Goal: Information Seeking & Learning: Learn about a topic

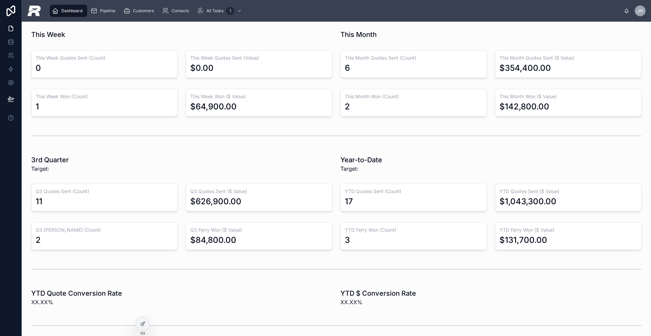
click at [102, 17] on div "Dashboard Pipeline Customers Contacts All Tasks 1" at bounding box center [334, 10] width 577 height 15
click at [103, 12] on span "Pipeline" at bounding box center [107, 10] width 15 height 5
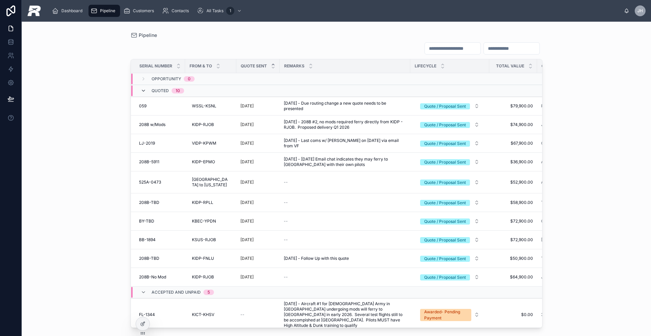
click at [146, 92] on icon at bounding box center [143, 90] width 5 height 5
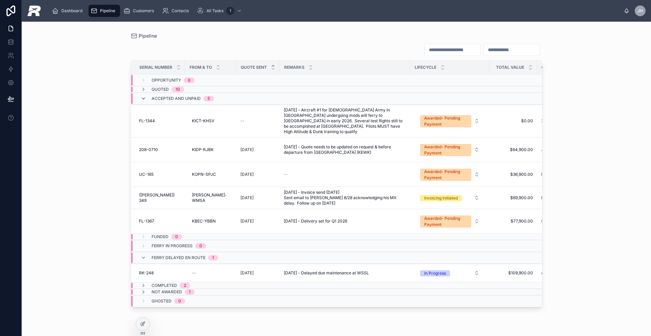
click at [143, 98] on icon at bounding box center [143, 98] width 5 height 5
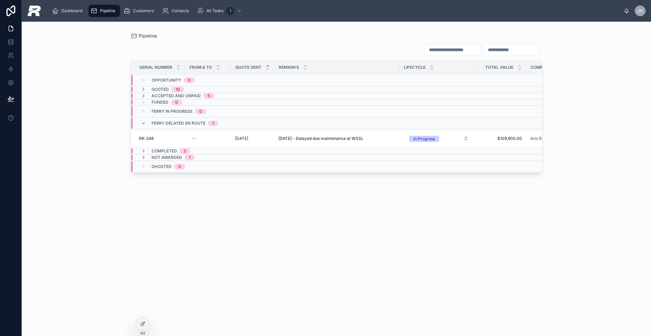
click at [139, 123] on div "Ferry Delayed En route 1" at bounding box center [180, 123] width 94 height 11
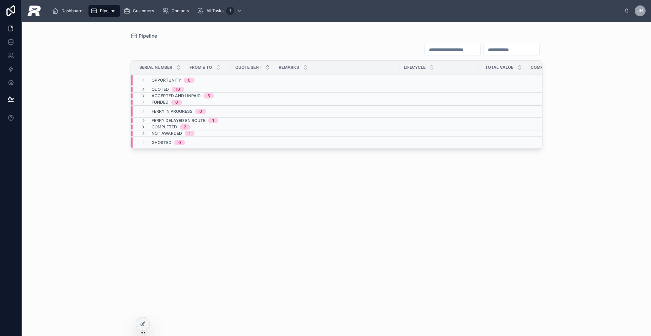
click at [144, 120] on icon at bounding box center [143, 120] width 5 height 5
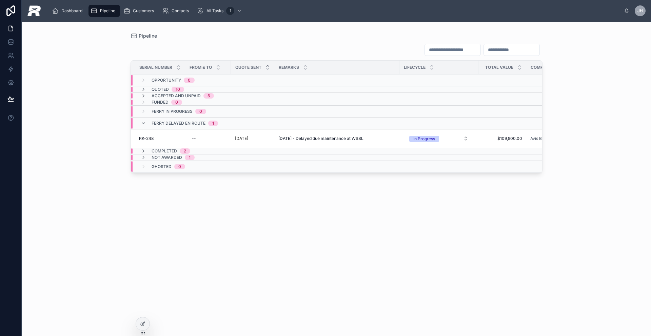
click at [144, 120] on div "Ferry Delayed En route 1" at bounding box center [179, 123] width 77 height 11
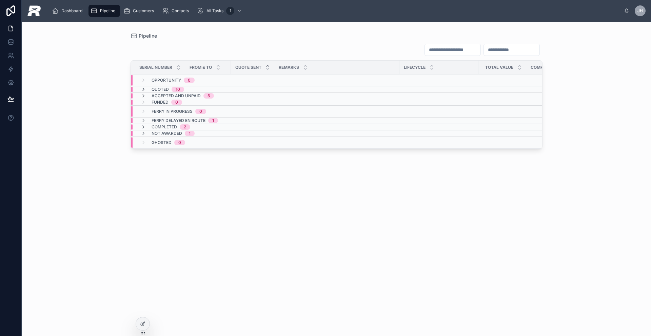
click at [143, 89] on icon at bounding box center [143, 89] width 5 height 5
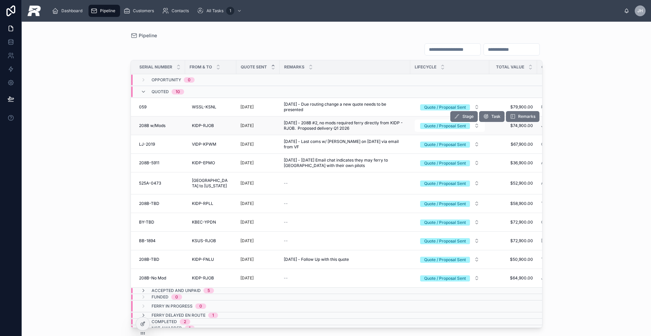
click at [155, 126] on span "208B w/Mods" at bounding box center [152, 125] width 26 height 5
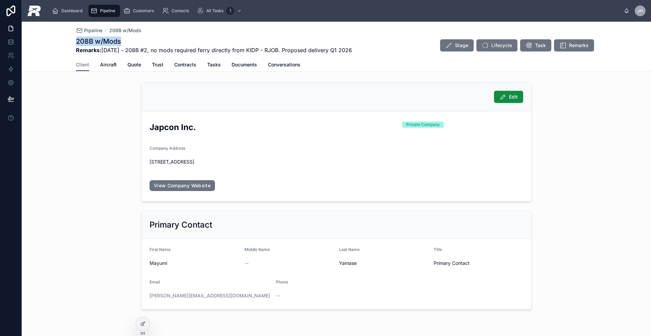
drag, startPoint x: 119, startPoint y: 41, endPoint x: 71, endPoint y: 42, distance: 48.5
click at [71, 41] on div "Pipeline 208B w/Mods 208B w/Mods Remarks: 2025-08-26 - 208B #2, no mods require…" at bounding box center [336, 47] width 629 height 50
copy h1 "208B w/Mods"
click at [107, 63] on span "Aircraft" at bounding box center [108, 64] width 17 height 7
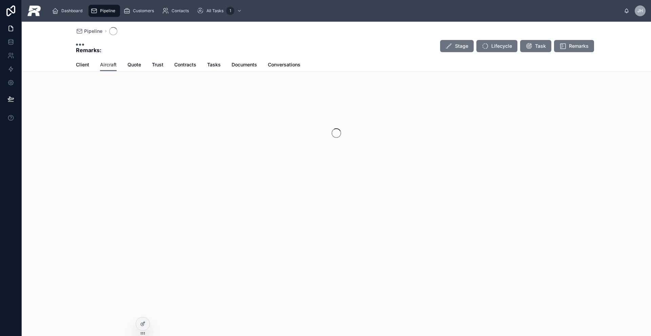
click at [107, 63] on span "Aircraft" at bounding box center [108, 64] width 17 height 7
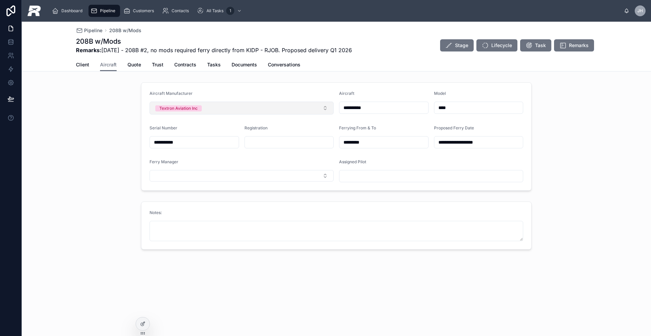
click at [190, 109] on div "Textron Aviation Inc" at bounding box center [178, 108] width 38 height 6
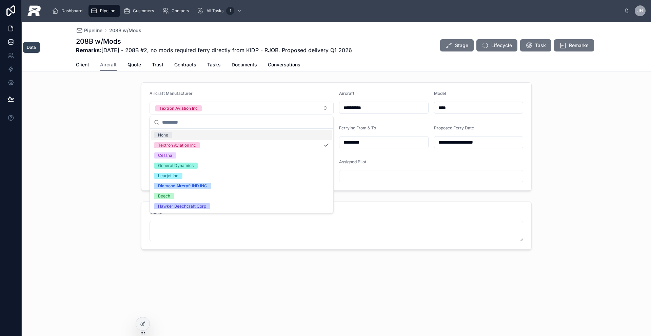
click at [15, 42] on link at bounding box center [10, 42] width 21 height 14
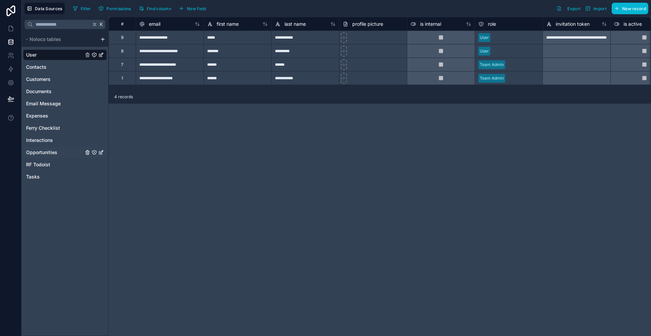
click at [42, 150] on span "Opportunities" at bounding box center [41, 152] width 31 height 7
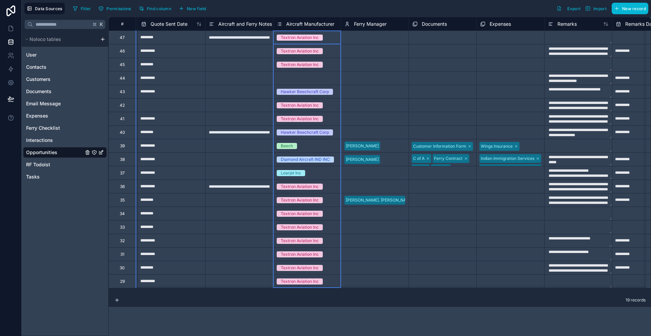
click at [317, 27] on div "Aircraft Manufacturer" at bounding box center [306, 24] width 58 height 8
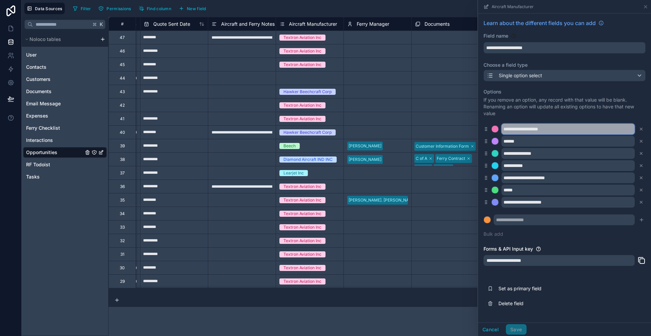
click at [515, 129] on input "**********" at bounding box center [567, 129] width 133 height 11
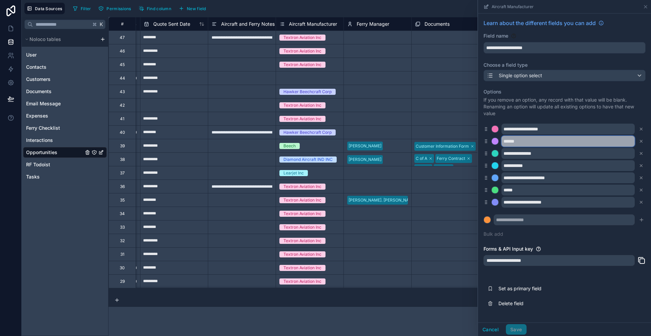
click at [516, 142] on input "******" at bounding box center [567, 141] width 133 height 11
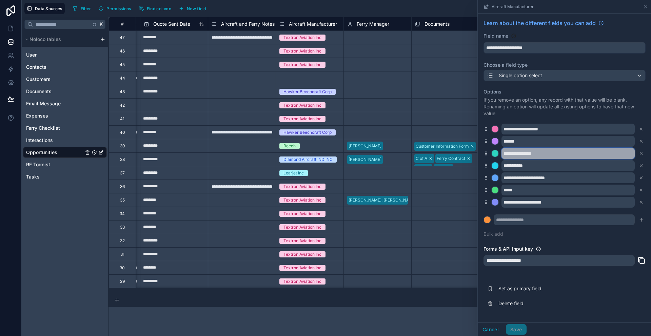
click at [533, 157] on input "**********" at bounding box center [567, 153] width 133 height 11
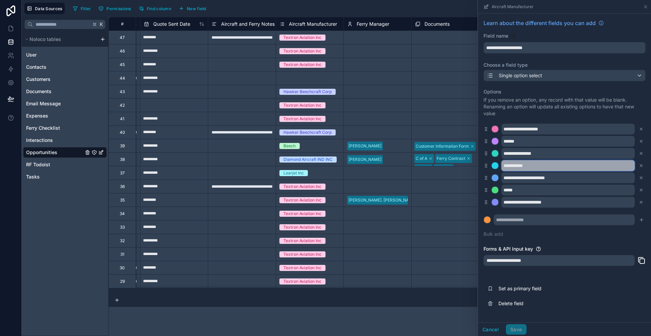
click at [522, 167] on input "**********" at bounding box center [567, 165] width 133 height 11
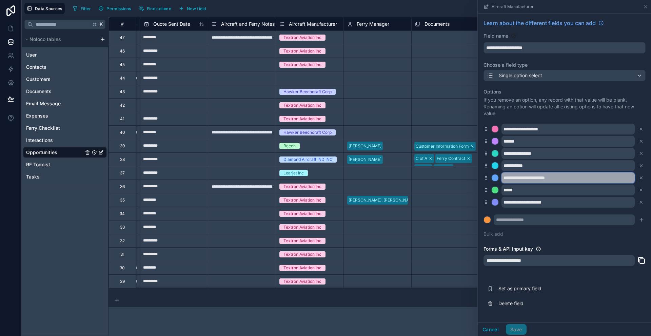
click at [526, 180] on input "**********" at bounding box center [567, 178] width 133 height 11
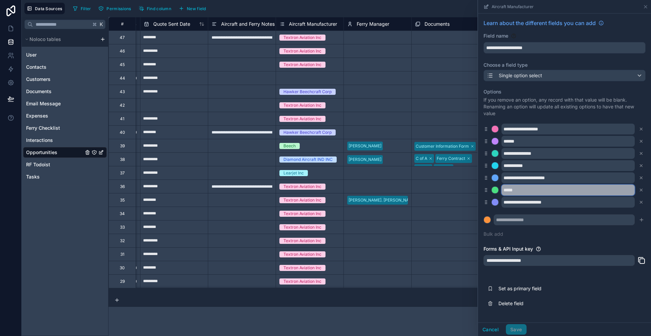
click at [517, 193] on input "*****" at bounding box center [567, 190] width 133 height 11
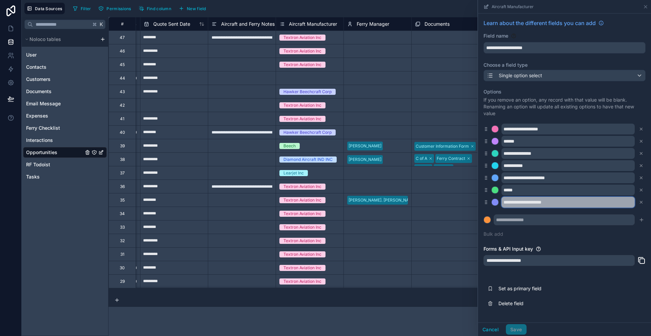
click at [548, 204] on input "**********" at bounding box center [567, 202] width 133 height 11
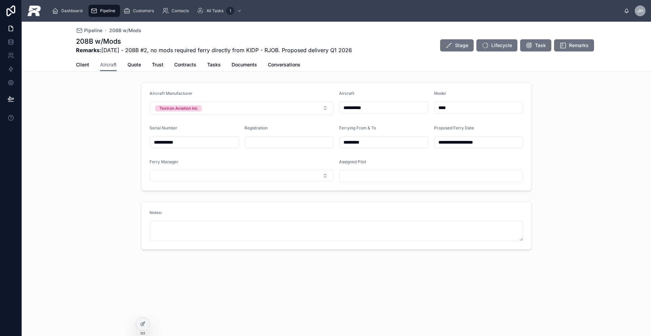
click at [89, 66] on div "Client Aircraft Quote Trust Contracts Tasks Documents Conversations" at bounding box center [336, 64] width 521 height 13
click at [81, 66] on span "Client" at bounding box center [82, 64] width 13 height 7
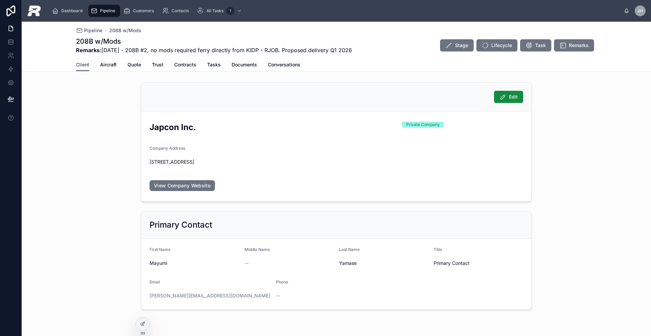
scroll to position [20, 0]
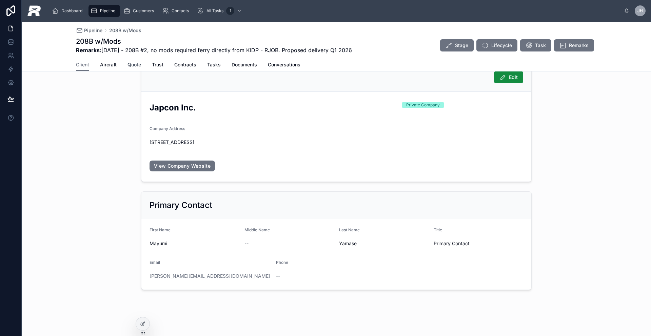
click at [136, 66] on span "Quote" at bounding box center [134, 64] width 14 height 7
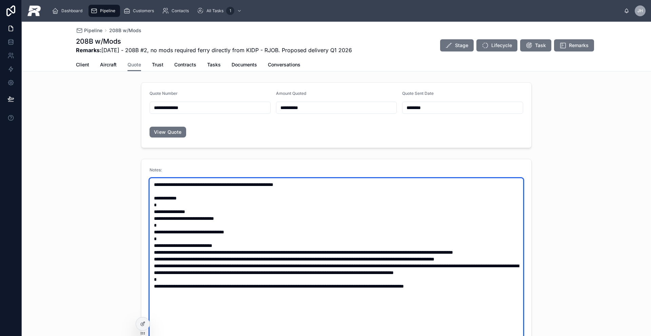
click at [214, 209] on textarea at bounding box center [336, 282] width 374 height 209
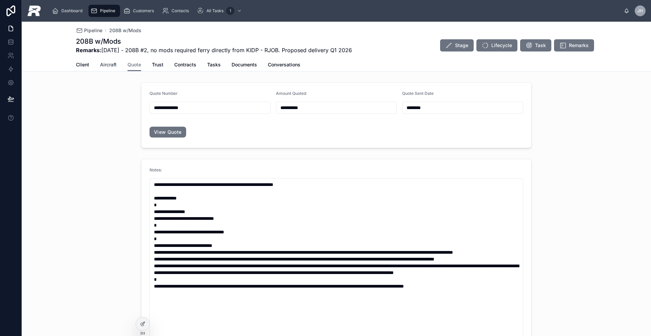
click at [107, 64] on span "Aircraft" at bounding box center [108, 64] width 17 height 7
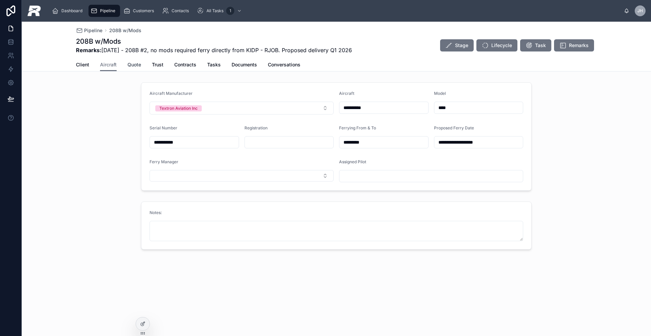
click at [131, 65] on span "Quote" at bounding box center [134, 64] width 14 height 7
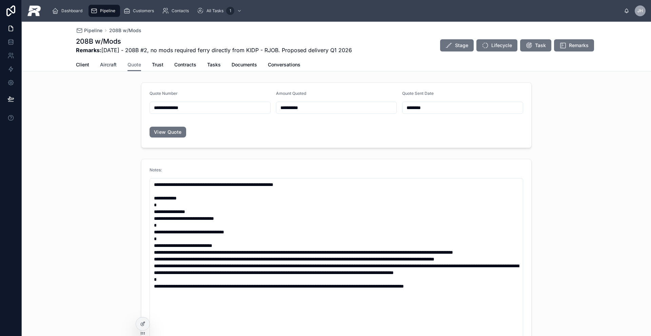
click at [107, 66] on span "Aircraft" at bounding box center [108, 64] width 17 height 7
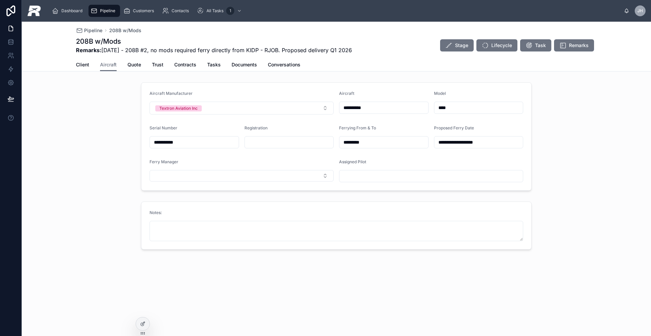
click at [125, 65] on div "Client Aircraft Quote Trust Contracts Tasks Documents Conversations" at bounding box center [336, 64] width 521 height 13
click at [139, 65] on span "Quote" at bounding box center [134, 64] width 14 height 7
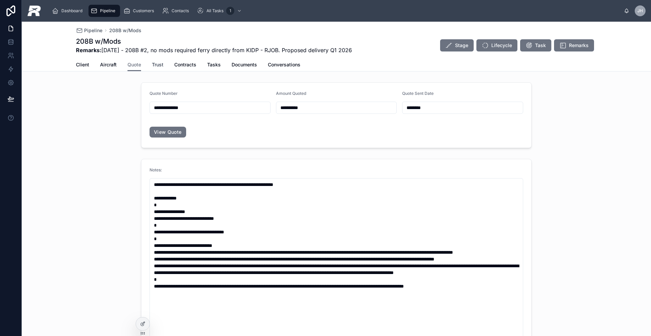
click at [156, 65] on span "Trust" at bounding box center [158, 64] width 12 height 7
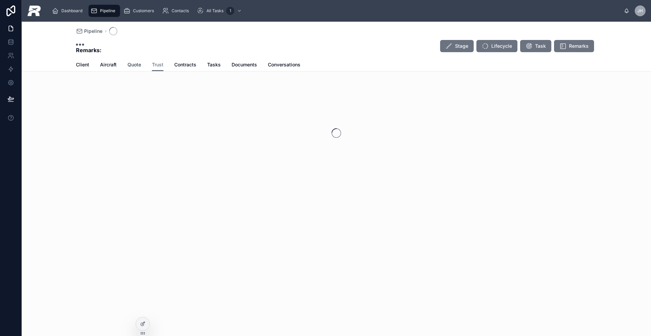
click at [128, 64] on span "Quote" at bounding box center [134, 64] width 14 height 7
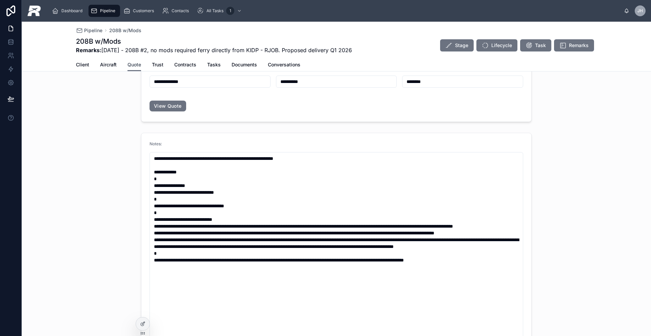
scroll to position [27, 0]
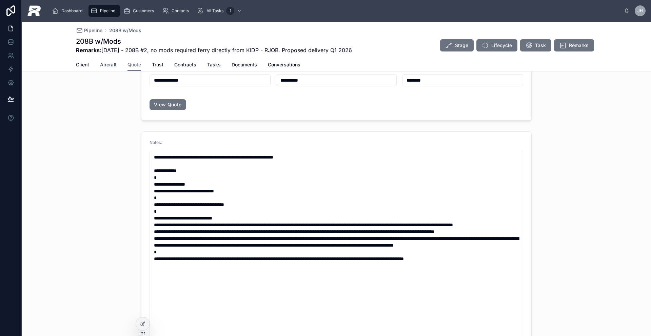
click at [105, 65] on span "Aircraft" at bounding box center [108, 64] width 17 height 7
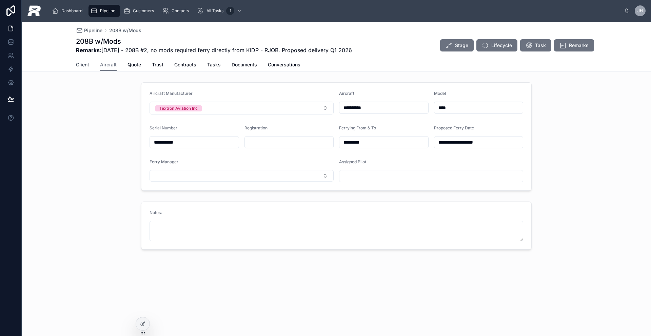
click at [84, 62] on span "Client" at bounding box center [82, 64] width 13 height 7
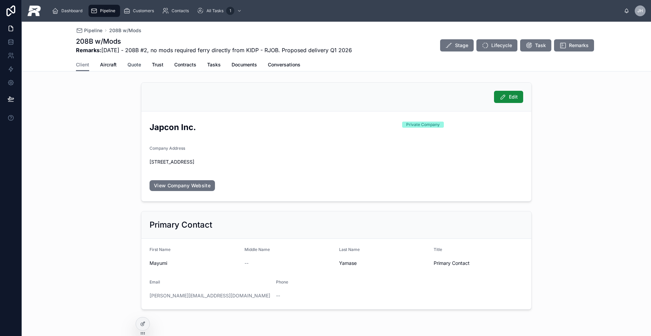
click at [127, 63] on span "Quote" at bounding box center [134, 64] width 14 height 7
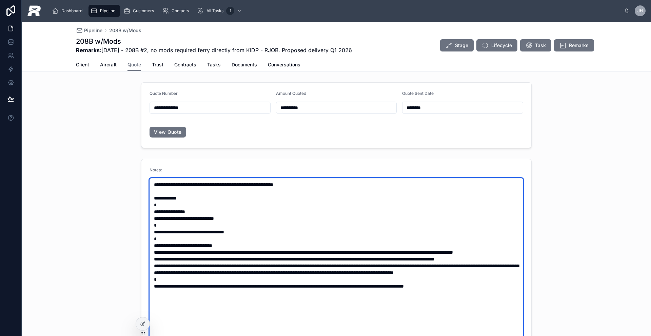
drag, startPoint x: 230, startPoint y: 246, endPoint x: 211, endPoint y: 246, distance: 19.7
click at [211, 246] on textarea at bounding box center [336, 282] width 374 height 209
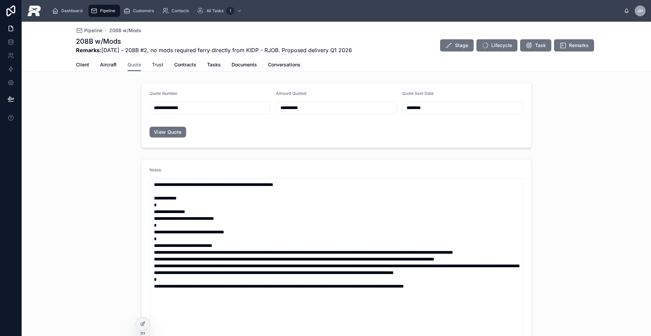
click at [159, 66] on span "Trust" at bounding box center [158, 64] width 12 height 7
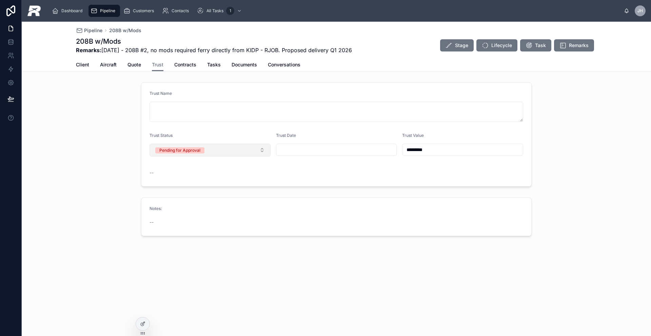
click at [222, 149] on button "Pending for Approval" at bounding box center [209, 150] width 121 height 13
click at [436, 291] on div "Pipeline 208B w/Mods 208B w/Mods Remarks: [DATE] - 208B #2, no mods required fe…" at bounding box center [336, 179] width 629 height 315
click at [187, 65] on span "Contracts" at bounding box center [185, 64] width 22 height 7
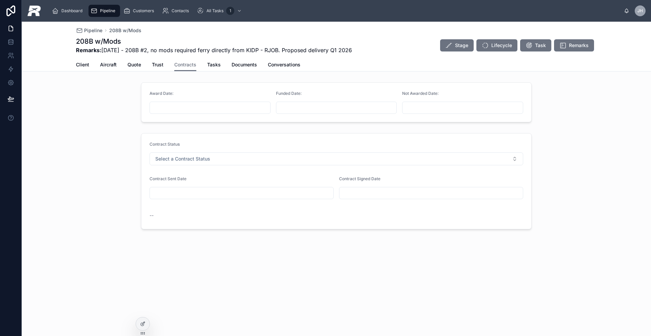
click at [117, 66] on div "Client Aircraft Quote Trust Contracts Tasks Documents Conversations" at bounding box center [336, 64] width 521 height 13
click at [114, 66] on span "Aircraft" at bounding box center [108, 64] width 17 height 7
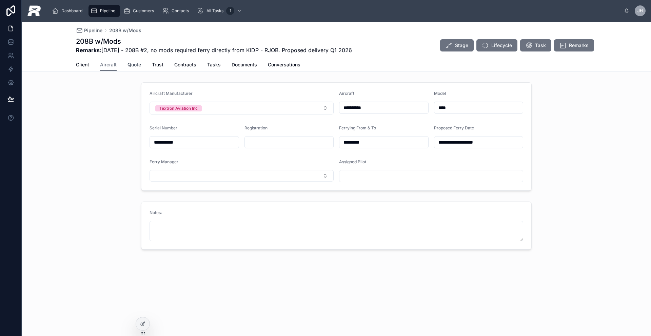
click at [138, 66] on span "Quote" at bounding box center [134, 64] width 14 height 7
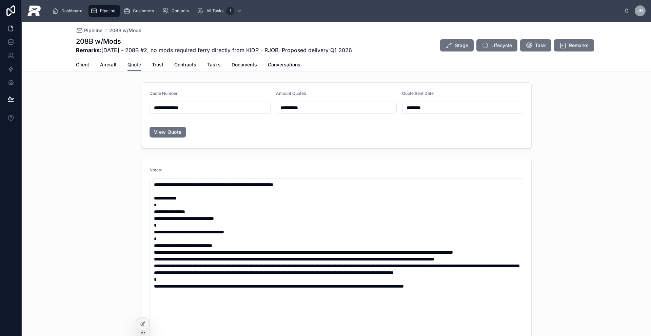
click at [138, 66] on span "Quote" at bounding box center [134, 64] width 14 height 7
click at [209, 109] on input "**********" at bounding box center [210, 107] width 120 height 9
click at [300, 104] on input "**********" at bounding box center [336, 107] width 120 height 9
click at [158, 66] on span "Trust" at bounding box center [158, 64] width 12 height 7
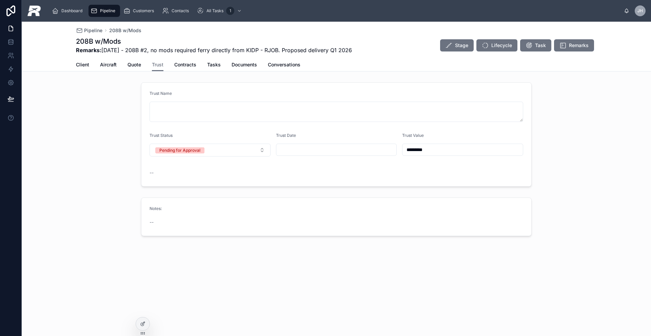
click at [88, 31] on span "Pipeline" at bounding box center [93, 30] width 18 height 7
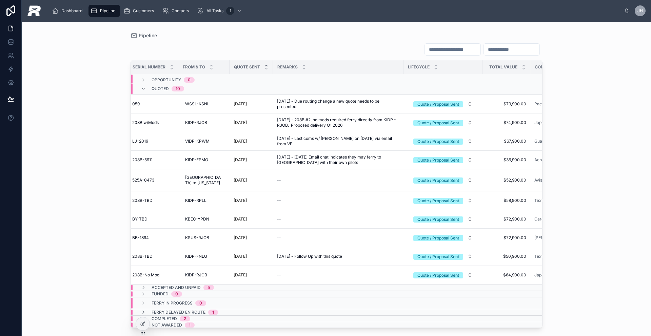
scroll to position [3, 0]
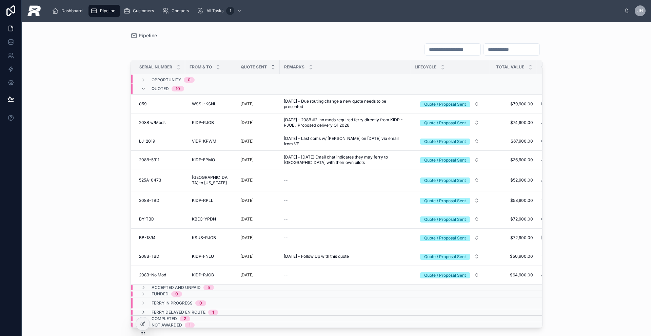
click at [163, 123] on span "208B w/Mods" at bounding box center [152, 122] width 26 height 5
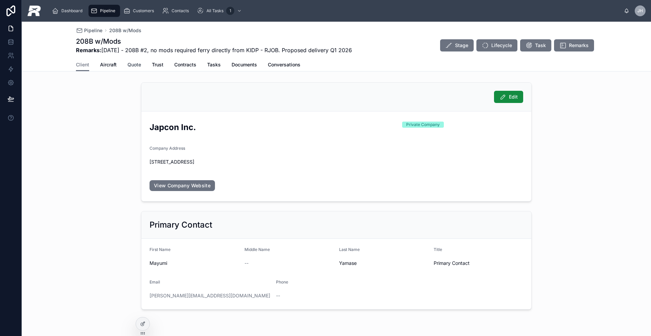
click at [134, 69] on link "Quote" at bounding box center [134, 66] width 14 height 14
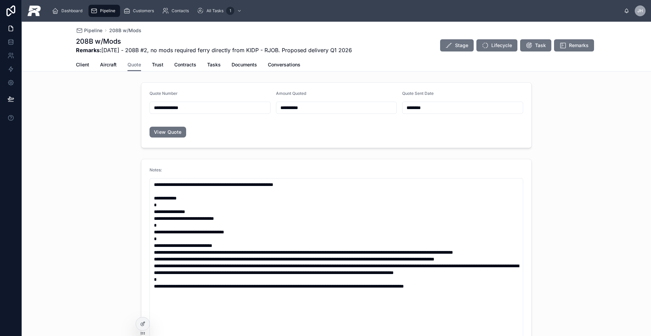
drag, startPoint x: 363, startPoint y: 49, endPoint x: 138, endPoint y: 50, distance: 225.4
click at [138, 50] on div "208B w/Mods Remarks: [DATE] - 208B #2, no mods required ferry directly from KID…" at bounding box center [336, 46] width 521 height 18
copy span "208B #2, no mods required ferry directly from KIDP - RJOB. Proposed delivery Q1…"
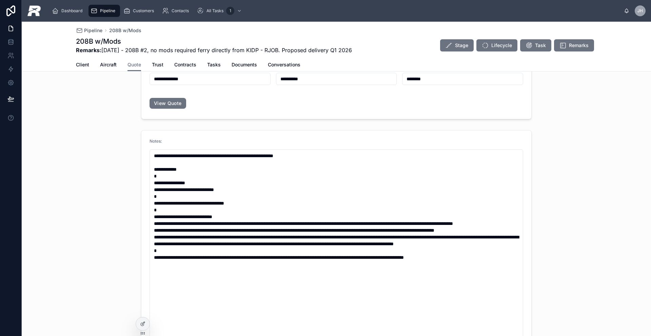
scroll to position [56, 0]
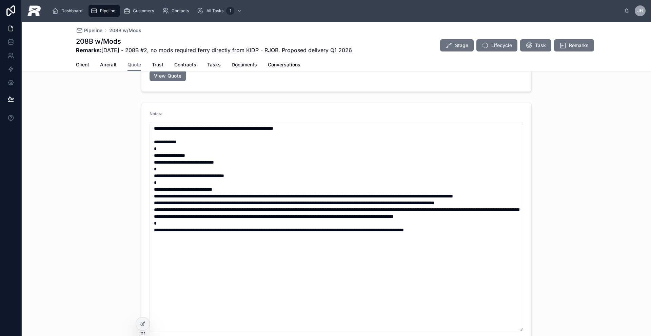
click at [89, 63] on div "Client Aircraft Quote Trust Contracts Tasks Documents Conversations" at bounding box center [336, 64] width 521 height 13
click at [84, 64] on span "Client" at bounding box center [82, 64] width 13 height 7
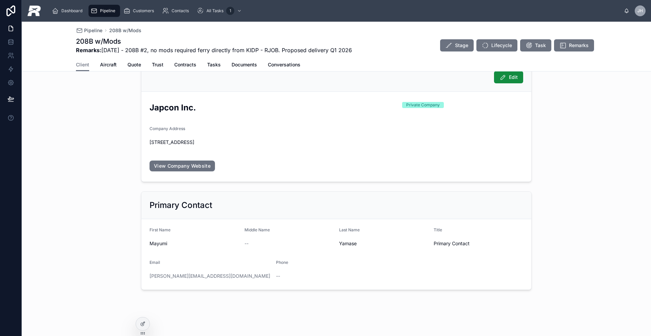
click at [195, 111] on h2 "Japcon Inc." at bounding box center [272, 107] width 247 height 11
drag, startPoint x: 194, startPoint y: 108, endPoint x: 142, endPoint y: 108, distance: 52.5
click at [142, 108] on form "Japcon Inc. Private Company Company Address [STREET_ADDRESS] View Company Websi…" at bounding box center [336, 137] width 390 height 90
copy h2 "Japcon Inc."
drag, startPoint x: 192, startPoint y: 277, endPoint x: 134, endPoint y: 278, distance: 57.3
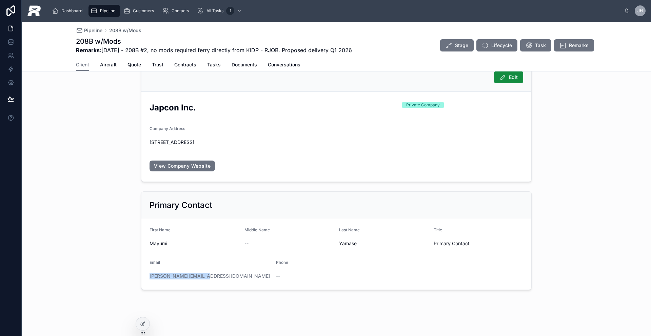
click at [137, 278] on div "Primary Contact First Name [PERSON_NAME] Middle Name -- Last Name Yamase Title …" at bounding box center [336, 241] width 399 height 104
copy link "[PERSON_NAME][EMAIL_ADDRESS][DOMAIN_NAME]"
click at [160, 222] on form "First Name [PERSON_NAME] Middle Name -- Last Name Yamase Title Primary Contact …" at bounding box center [336, 254] width 390 height 71
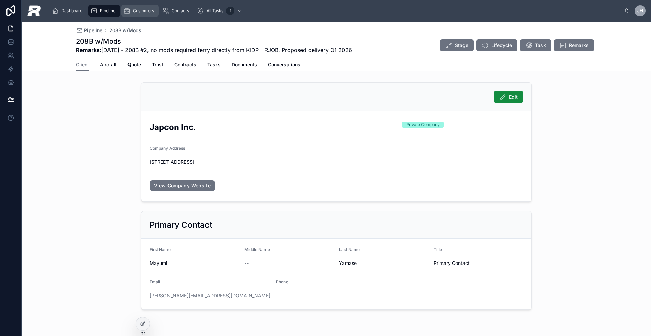
click at [139, 10] on span "Customers" at bounding box center [143, 10] width 21 height 5
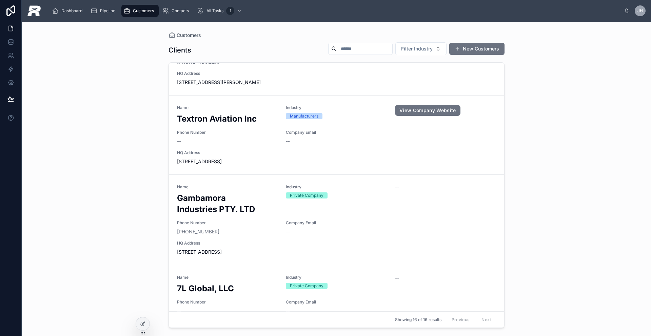
scroll to position [1087, 0]
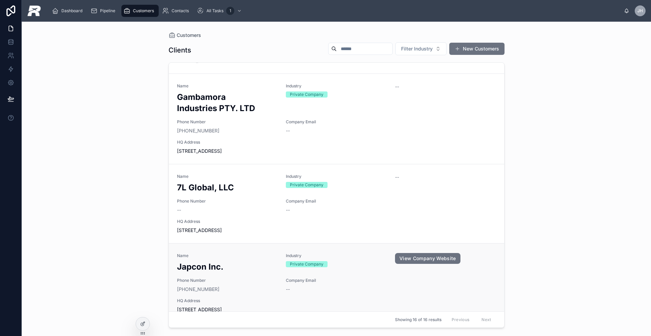
click at [223, 261] on h2 "Japcon Inc." at bounding box center [227, 266] width 101 height 11
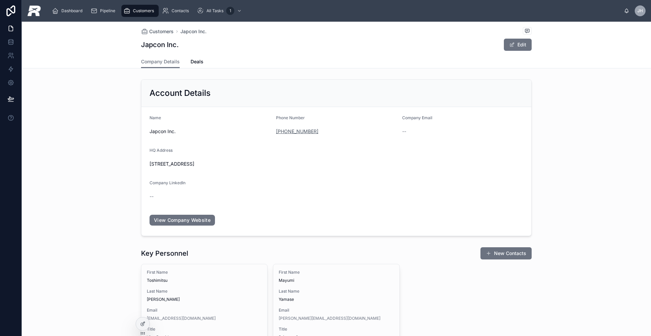
drag, startPoint x: 314, startPoint y: 132, endPoint x: 273, endPoint y: 129, distance: 40.5
click at [276, 129] on div "[PHONE_NUMBER]" at bounding box center [336, 131] width 121 height 7
copy link "[PHONE_NUMBER]"
click at [178, 217] on link "View Company Website" at bounding box center [181, 220] width 65 height 11
drag, startPoint x: 200, startPoint y: 143, endPoint x: 169, endPoint y: 156, distance: 32.9
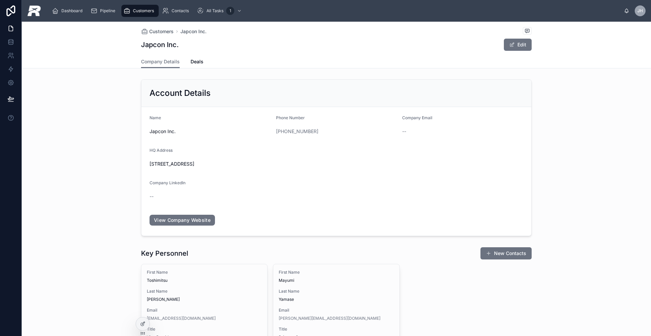
click at [198, 144] on form "Name Japcon Inc. Phone Number [PHONE_NUMBER] Company Email -- HQ Address [STREE…" at bounding box center [336, 171] width 390 height 129
drag, startPoint x: 146, startPoint y: 164, endPoint x: 273, endPoint y: 168, distance: 127.5
click at [273, 168] on form "Name Japcon Inc. Phone Number [PHONE_NUMBER] Company Email -- HQ Address [STREE…" at bounding box center [336, 171] width 390 height 129
copy span "[STREET_ADDRESS]"
click at [193, 64] on span "Deals" at bounding box center [197, 61] width 13 height 7
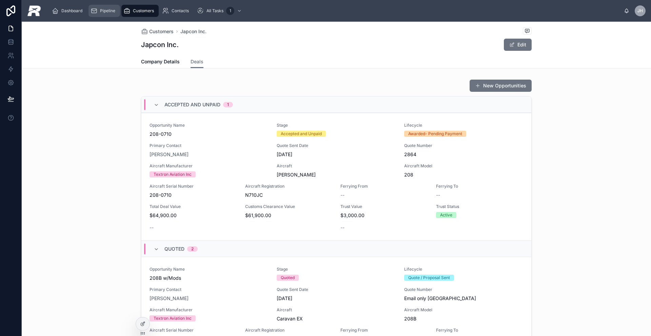
click at [110, 12] on span "Pipeline" at bounding box center [107, 10] width 15 height 5
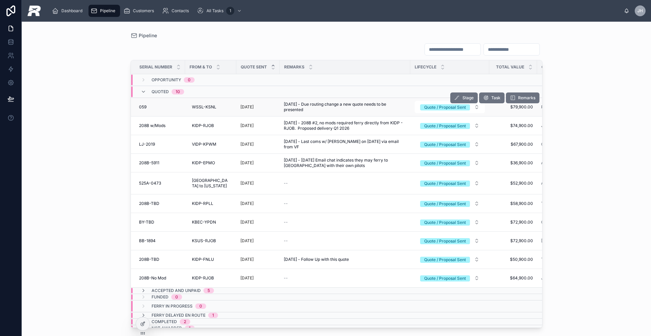
click at [155, 111] on td "059 059" at bounding box center [158, 107] width 54 height 19
click at [273, 105] on td "[DATE]" at bounding box center [257, 107] width 43 height 19
click at [185, 106] on td "WSSL-KSNL WSSL-KSNL" at bounding box center [210, 107] width 51 height 19
click at [140, 107] on span "059" at bounding box center [142, 106] width 7 height 5
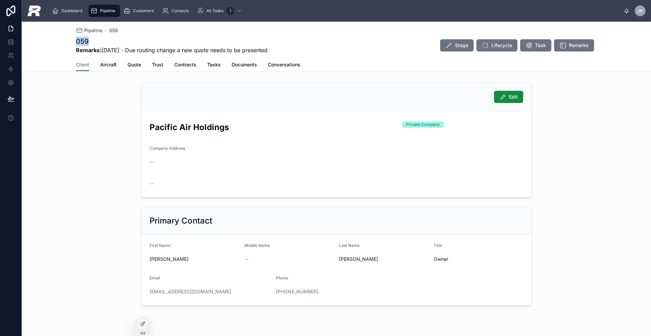
drag, startPoint x: 84, startPoint y: 43, endPoint x: 73, endPoint y: 43, distance: 11.9
click at [73, 43] on div "Pipeline 059 059 Remarks: [DATE] - Due routing change a new quote needs to be p…" at bounding box center [336, 47] width 629 height 50
copy h1 "059"
click at [114, 66] on div "Client Aircraft Quote Trust Contracts Tasks Documents Conversations" at bounding box center [336, 64] width 521 height 13
click at [115, 62] on div "Client Aircraft Quote Trust Contracts Tasks Documents Conversations" at bounding box center [336, 64] width 521 height 13
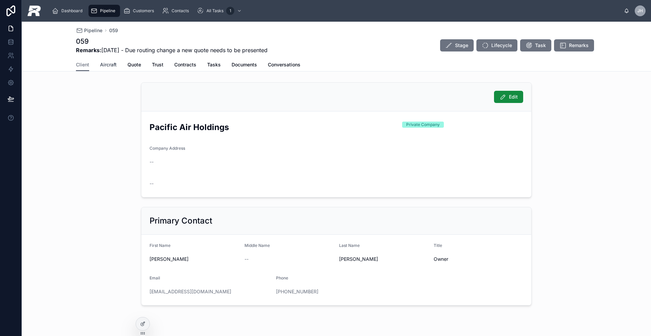
click at [111, 63] on span "Aircraft" at bounding box center [108, 64] width 17 height 7
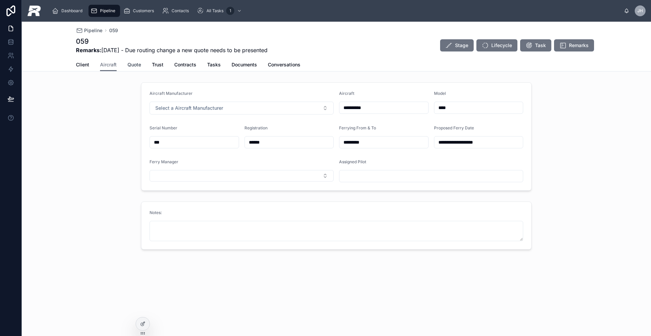
click at [133, 66] on span "Quote" at bounding box center [134, 64] width 14 height 7
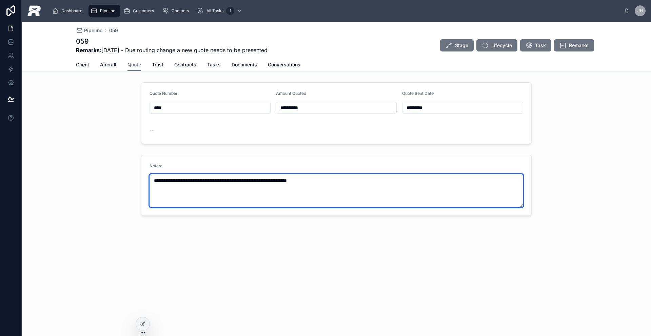
drag, startPoint x: 345, startPoint y: 184, endPoint x: 172, endPoint y: 174, distance: 173.8
click at [173, 181] on textarea "**********" at bounding box center [336, 190] width 374 height 33
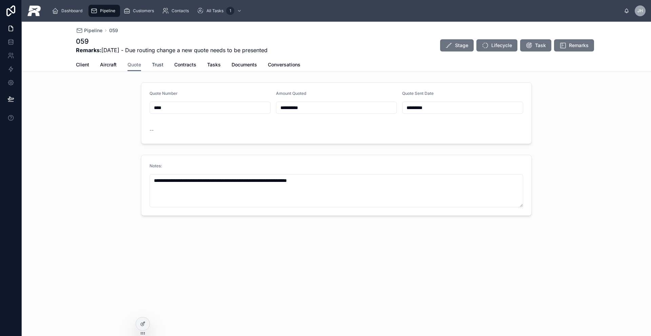
click at [161, 66] on span "Trust" at bounding box center [158, 64] width 12 height 7
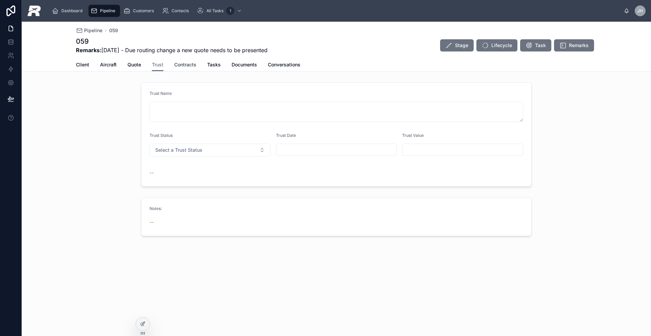
click at [181, 65] on span "Contracts" at bounding box center [185, 64] width 22 height 7
click at [149, 65] on div "Client Aircraft Quote Trust Contracts Tasks Documents Conversations" at bounding box center [336, 64] width 521 height 13
drag, startPoint x: 136, startPoint y: 65, endPoint x: 131, endPoint y: 74, distance: 10.2
click at [136, 64] on span "Quote" at bounding box center [134, 64] width 14 height 7
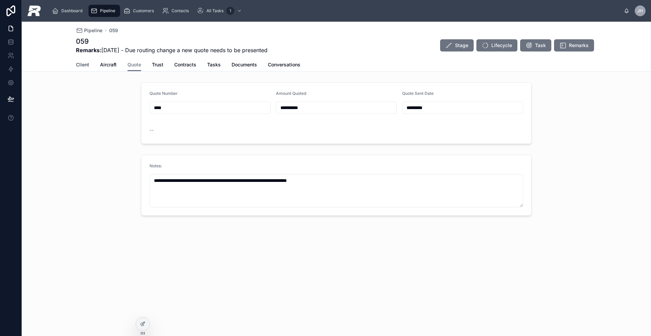
click at [81, 66] on span "Client" at bounding box center [82, 64] width 13 height 7
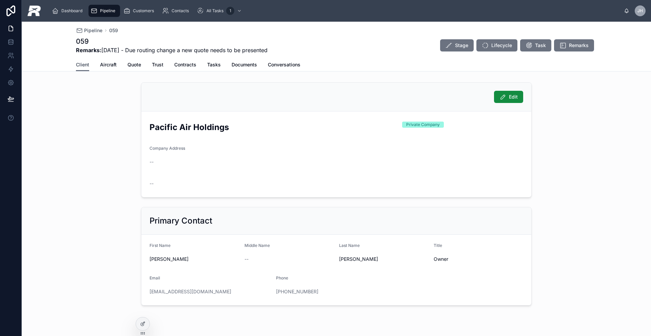
scroll to position [16, 0]
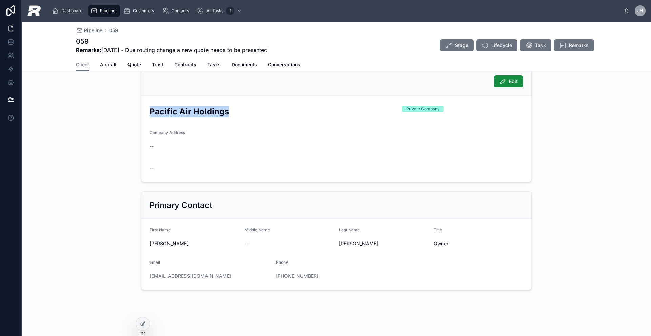
drag, startPoint x: 227, startPoint y: 112, endPoint x: 141, endPoint y: 112, distance: 85.8
click at [142, 112] on form "Pacific Air Holdings Private Company Company Address -- --" at bounding box center [336, 139] width 390 height 86
copy h2 "Pacific Air Holdings"
click at [133, 68] on span "Quote" at bounding box center [134, 64] width 14 height 7
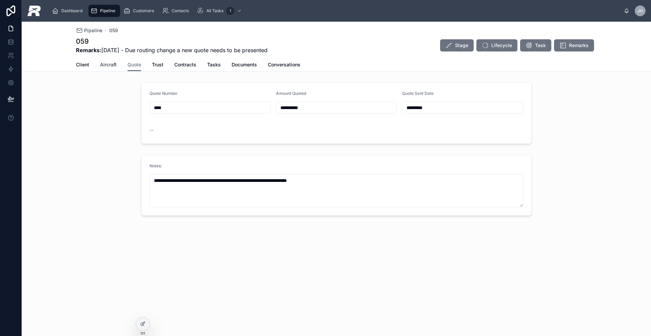
click at [113, 66] on span "Aircraft" at bounding box center [108, 64] width 17 height 7
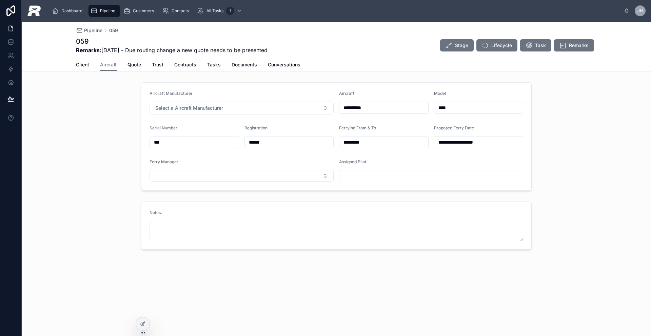
click at [264, 140] on input "******" at bounding box center [289, 142] width 89 height 9
click at [158, 65] on span "Trust" at bounding box center [158, 64] width 12 height 7
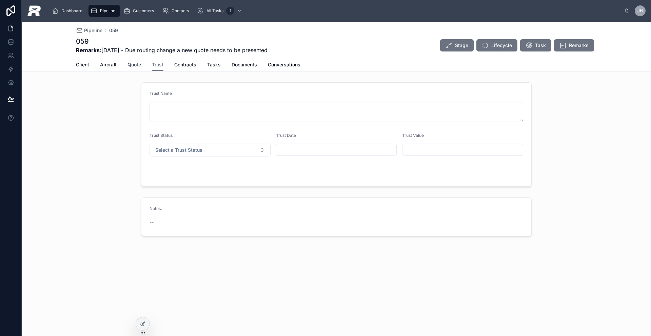
click at [136, 63] on span "Quote" at bounding box center [134, 64] width 14 height 7
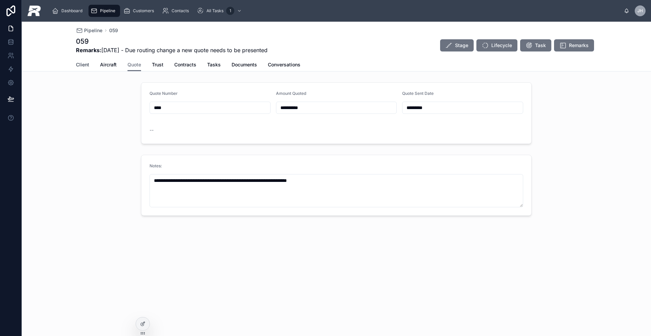
click at [80, 67] on span "Client" at bounding box center [82, 64] width 13 height 7
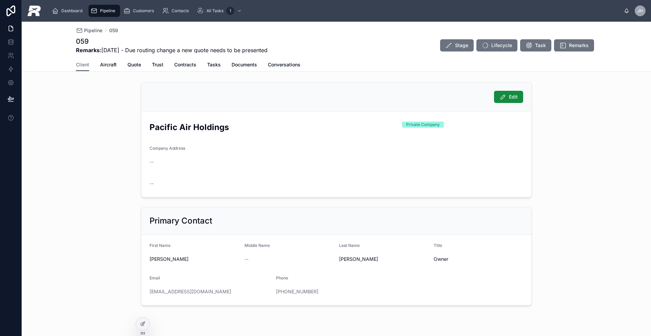
drag, startPoint x: 219, startPoint y: 292, endPoint x: 145, endPoint y: 295, distance: 74.0
click at [144, 295] on form "First Name [PERSON_NAME] Middle Name -- Last Name [PERSON_NAME] Title Owner Ema…" at bounding box center [336, 270] width 390 height 71
copy link "[EMAIL_ADDRESS][DOMAIN_NAME]"
drag, startPoint x: 325, startPoint y: 289, endPoint x: 271, endPoint y: 293, distance: 54.0
click at [271, 293] on form "First Name [PERSON_NAME] Middle Name -- Last Name [PERSON_NAME] Title Owner Ema…" at bounding box center [336, 270] width 390 height 71
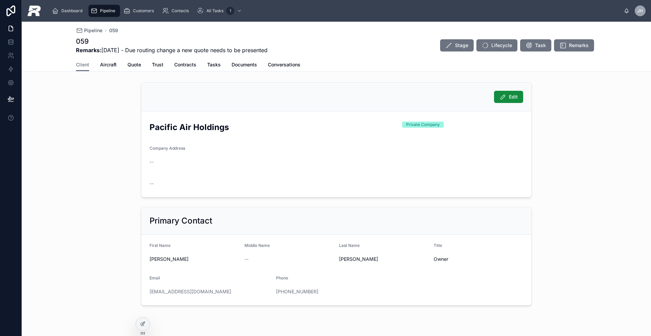
copy link "[PHONE_NUMBER]"
click at [105, 66] on span "Aircraft" at bounding box center [108, 64] width 17 height 7
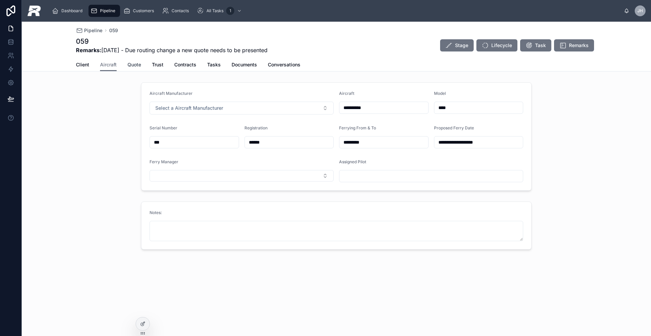
click at [135, 65] on span "Quote" at bounding box center [134, 64] width 14 height 7
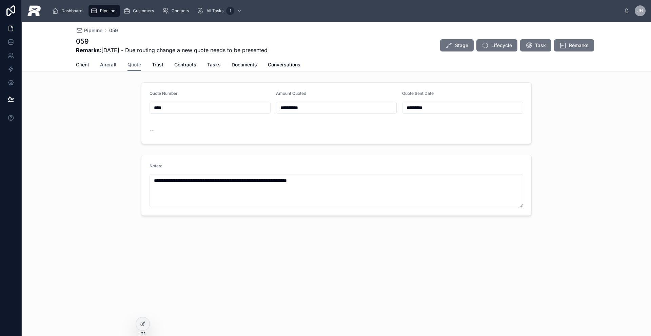
click at [104, 67] on span "Aircraft" at bounding box center [108, 64] width 17 height 7
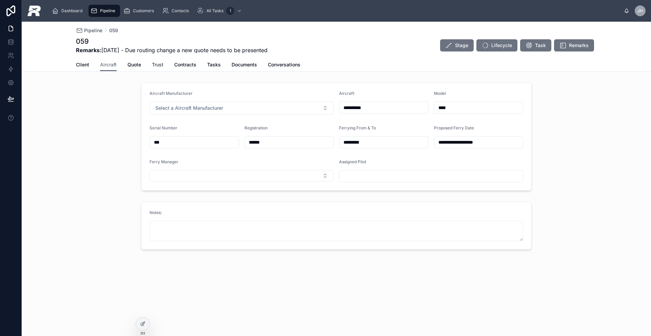
click at [153, 65] on span "Trust" at bounding box center [158, 64] width 12 height 7
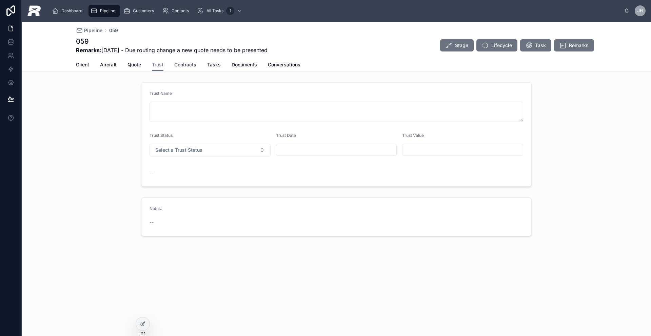
click at [183, 65] on span "Contracts" at bounding box center [185, 64] width 22 height 7
click at [136, 65] on span "Quote" at bounding box center [134, 64] width 14 height 7
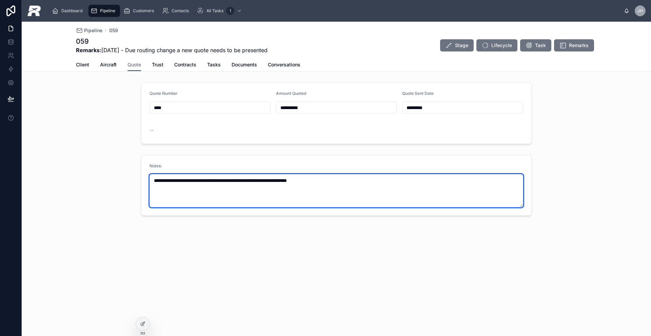
click at [201, 181] on textarea "**********" at bounding box center [336, 190] width 374 height 33
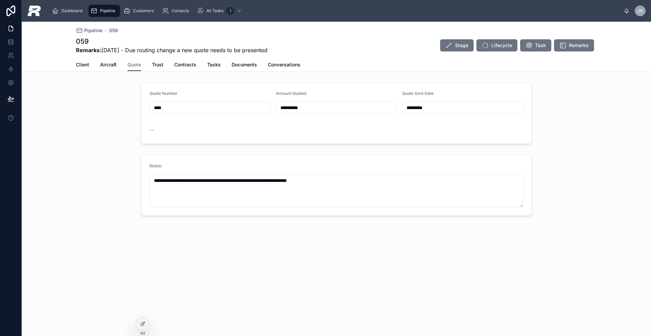
click at [98, 11] on div "Pipeline" at bounding box center [104, 10] width 27 height 11
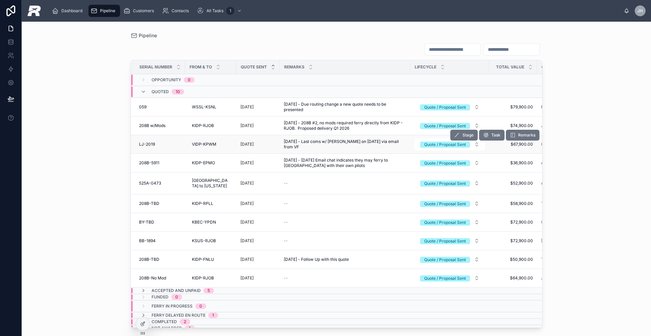
click at [149, 142] on span "LJ-2019" at bounding box center [147, 144] width 16 height 5
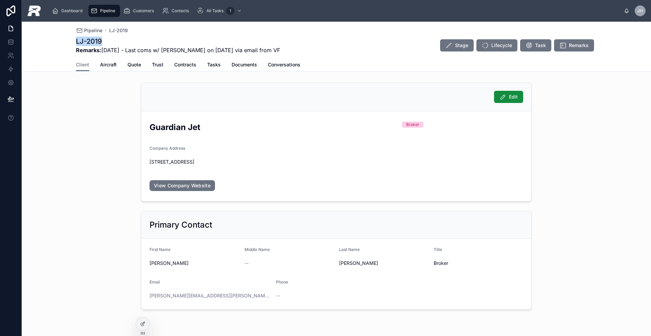
drag, startPoint x: 99, startPoint y: 42, endPoint x: 66, endPoint y: 41, distance: 32.9
click at [66, 41] on div "Pipeline LJ-2019 LJ-2019 Remarks: [DATE] - Last coms w/ [PERSON_NAME] on [DATE]…" at bounding box center [336, 47] width 629 height 50
copy h1 "LJ-2019"
click at [107, 66] on span "Aircraft" at bounding box center [108, 64] width 17 height 7
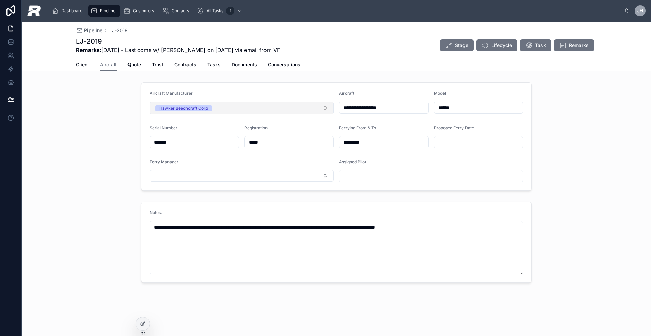
click at [217, 109] on button "Hawker Beechcraft Corp" at bounding box center [241, 108] width 184 height 13
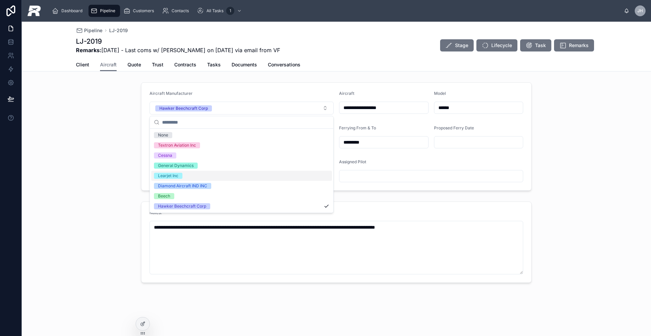
click at [377, 110] on input "**********" at bounding box center [383, 107] width 89 height 9
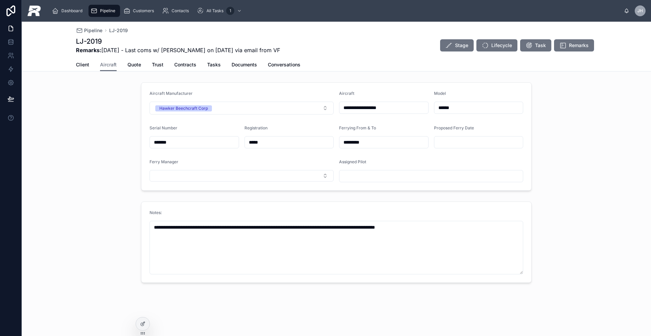
click at [464, 110] on input "******" at bounding box center [478, 107] width 89 height 9
click at [183, 142] on input "*******" at bounding box center [194, 142] width 89 height 9
click at [272, 146] on input "*****" at bounding box center [289, 142] width 89 height 9
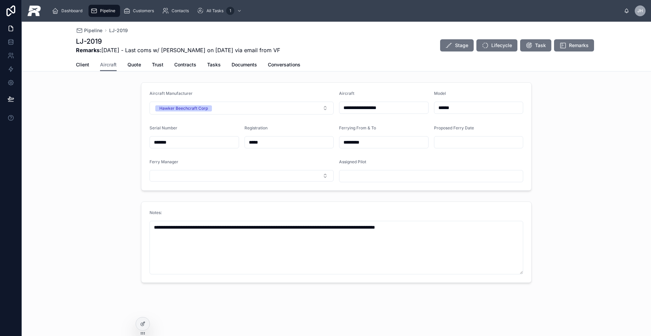
click at [271, 146] on input "*****" at bounding box center [289, 142] width 89 height 9
click at [137, 67] on span "Quote" at bounding box center [134, 64] width 14 height 7
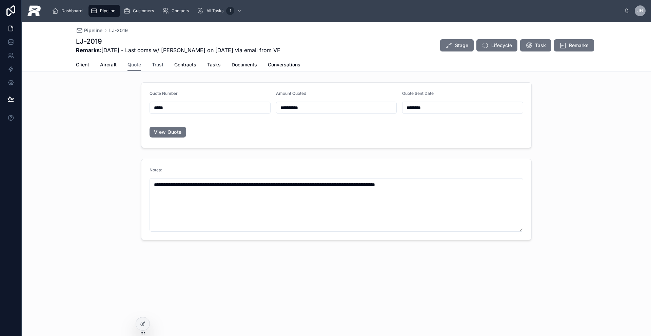
click at [161, 67] on span "Trust" at bounding box center [158, 64] width 12 height 7
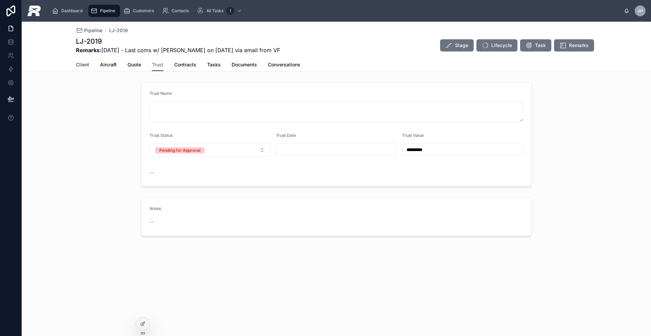
click at [77, 65] on span "Client" at bounding box center [82, 64] width 13 height 7
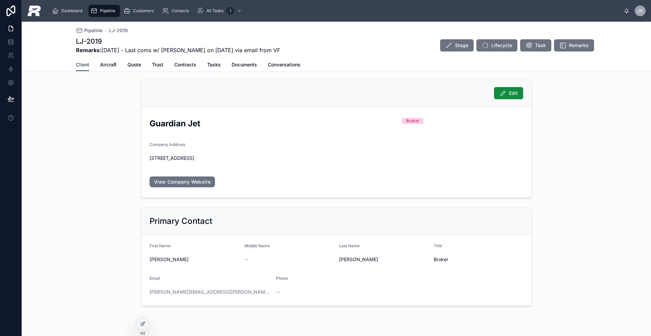
scroll to position [4, 0]
click at [170, 244] on div "First Name" at bounding box center [193, 247] width 89 height 8
drag, startPoint x: 199, startPoint y: 125, endPoint x: 141, endPoint y: 124, distance: 58.0
click at [141, 124] on form "Guardian Jet Broker Company Address [STREET_ADDRESS] View Company Website" at bounding box center [336, 152] width 390 height 90
click at [169, 260] on span "[PERSON_NAME]" at bounding box center [193, 259] width 89 height 7
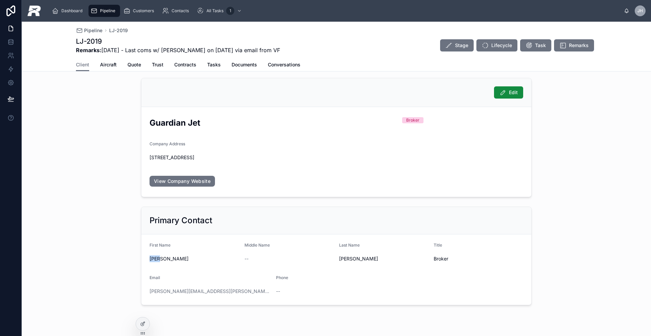
drag, startPoint x: 160, startPoint y: 260, endPoint x: 148, endPoint y: 259, distance: 12.5
click at [149, 260] on span "[PERSON_NAME]" at bounding box center [193, 259] width 89 height 7
drag, startPoint x: 217, startPoint y: 291, endPoint x: 144, endPoint y: 292, distance: 72.5
click at [144, 292] on form "First Name [PERSON_NAME] Middle Name -- Last Name [PERSON_NAME] Title Broker Em…" at bounding box center [336, 270] width 390 height 71
click at [249, 164] on form "Guardian Jet Broker Company Address [STREET_ADDRESS] View Company Website" at bounding box center [336, 152] width 390 height 90
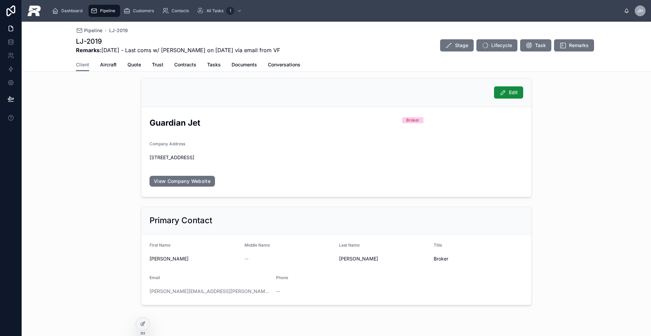
drag, startPoint x: 240, startPoint y: 160, endPoint x: 141, endPoint y: 159, distance: 99.0
click at [141, 159] on form "Guardian Jet Broker Company Address [STREET_ADDRESS] View Company Website" at bounding box center [336, 152] width 390 height 90
click at [206, 181] on link "View Company Website" at bounding box center [181, 181] width 65 height 11
click at [239, 45] on h1 "LJ-2019" at bounding box center [178, 41] width 204 height 9
drag, startPoint x: 262, startPoint y: 49, endPoint x: 150, endPoint y: 48, distance: 111.9
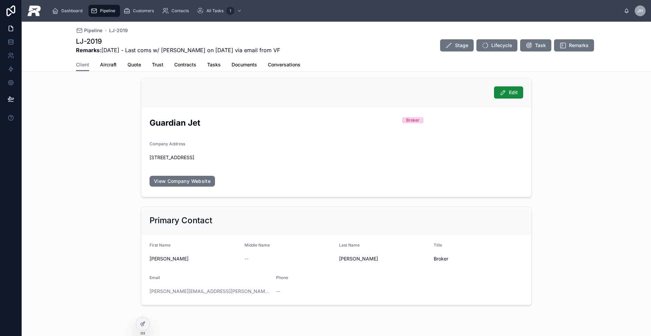
click at [152, 48] on div "LJ-2019 Remarks: [DATE] - Last coms w/ [PERSON_NAME] on [DATE] via email from V…" at bounding box center [336, 46] width 521 height 18
click at [109, 65] on span "Aircraft" at bounding box center [108, 64] width 17 height 7
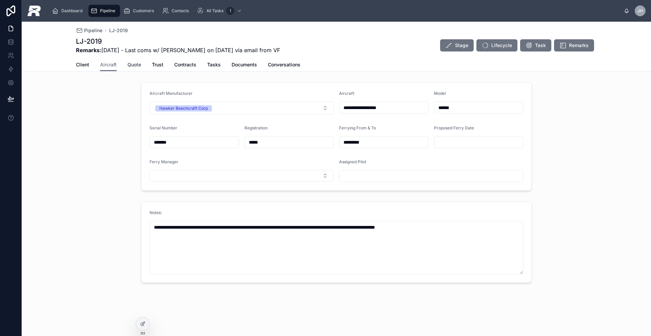
click at [135, 64] on span "Quote" at bounding box center [134, 64] width 14 height 7
click at [136, 64] on span "Quote" at bounding box center [134, 64] width 14 height 7
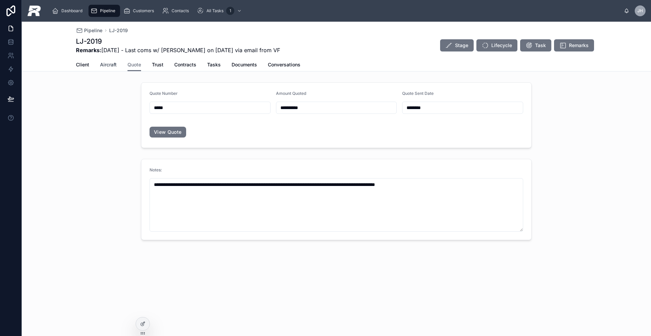
click at [111, 66] on span "Aircraft" at bounding box center [108, 64] width 17 height 7
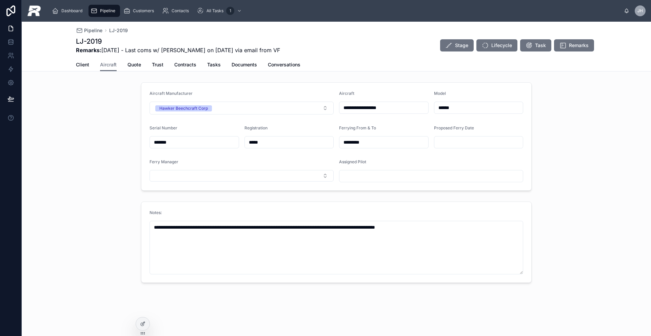
click at [140, 50] on span "Remarks: [DATE] - Last coms w/ [PERSON_NAME] on [DATE] via email from VF" at bounding box center [178, 50] width 204 height 8
click at [136, 65] on span "Quote" at bounding box center [134, 64] width 14 height 7
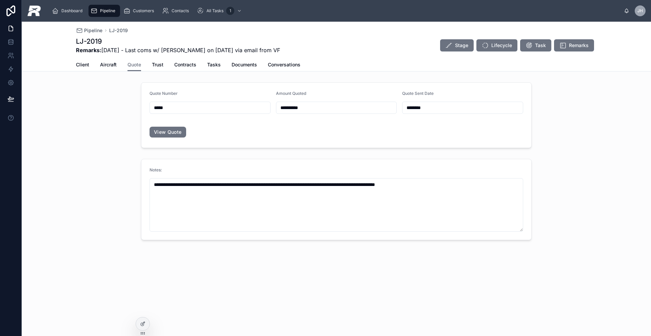
drag, startPoint x: 139, startPoint y: 49, endPoint x: 284, endPoint y: 50, distance: 145.1
click at [284, 50] on div "LJ-2019 Remarks: [DATE] - Last coms w/ [PERSON_NAME] on [DATE] via email from V…" at bounding box center [336, 46] width 521 height 18
click at [106, 64] on span "Aircraft" at bounding box center [108, 64] width 17 height 7
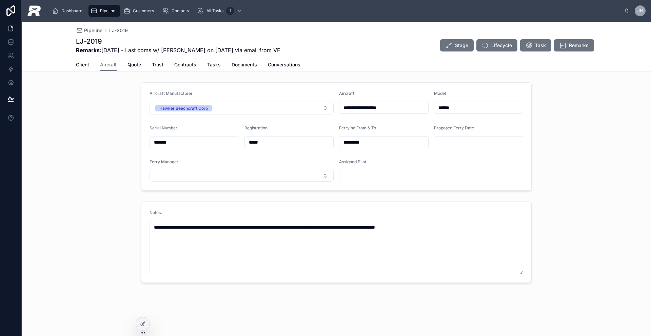
click at [102, 27] on div "Pipeline LJ-2019" at bounding box center [102, 30] width 52 height 7
click at [96, 30] on span "Pipeline" at bounding box center [93, 30] width 18 height 7
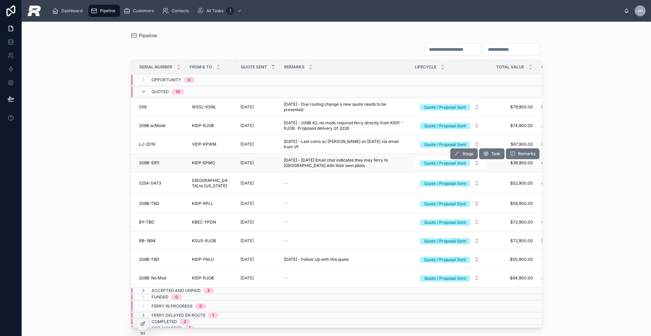
click at [152, 160] on td "208B-5911 208B-5911" at bounding box center [158, 163] width 54 height 19
click at [168, 164] on div "208B-5911 208B-5911" at bounding box center [160, 162] width 42 height 5
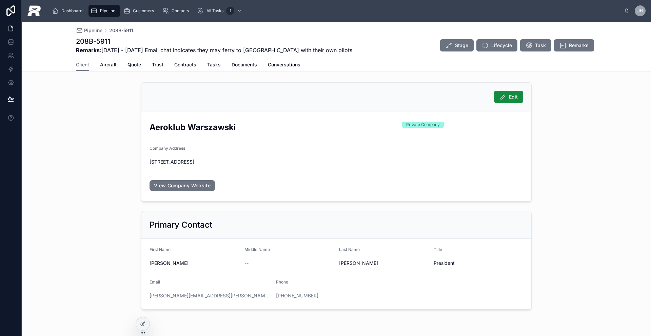
drag, startPoint x: 106, startPoint y: 49, endPoint x: 106, endPoint y: 44, distance: 4.7
click at [106, 48] on span "Remarks: [DATE] - [DATE] Email chat indicates they may ferry to [GEOGRAPHIC_DAT…" at bounding box center [214, 50] width 276 height 8
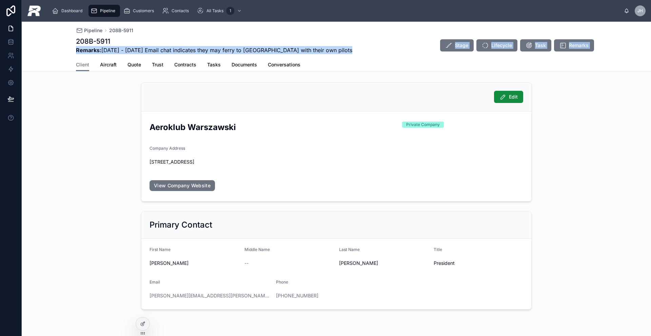
drag, startPoint x: 109, startPoint y: 43, endPoint x: 37, endPoint y: 40, distance: 72.3
click at [37, 40] on div "Pipeline 208B-5911 208B-5911 Remarks: [DATE] - [DATE] Email chat indicates they…" at bounding box center [336, 47] width 629 height 50
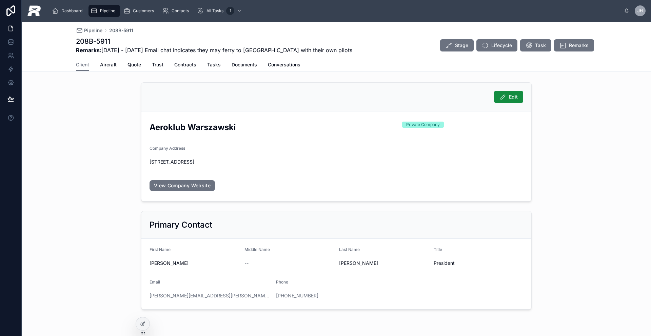
click at [72, 40] on div "Pipeline 208B-5911 208B-5911 Remarks: [DATE] - [DATE] Email chat indicates they…" at bounding box center [336, 47] width 629 height 50
drag, startPoint x: 100, startPoint y: 41, endPoint x: 66, endPoint y: 37, distance: 34.1
click at [66, 37] on div "Pipeline 208B-5911 208B-5911 Remarks: [DATE] - [DATE] Email chat indicates they…" at bounding box center [336, 47] width 629 height 50
click at [109, 66] on span "Aircraft" at bounding box center [108, 64] width 17 height 7
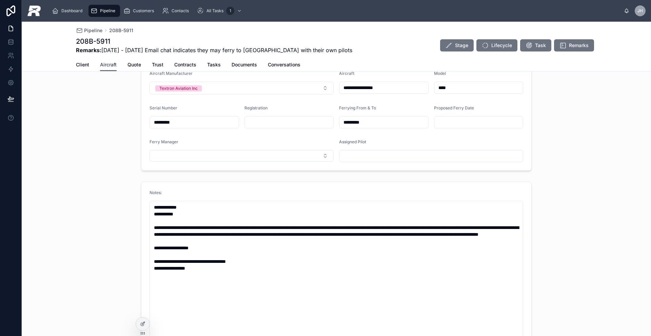
scroll to position [22, 0]
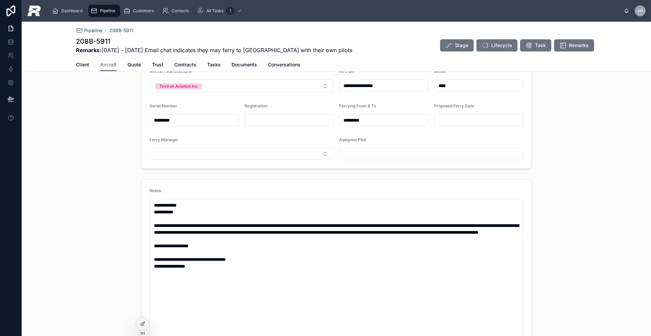
click at [372, 84] on input "**********" at bounding box center [383, 85] width 89 height 9
click at [448, 86] on input "****" at bounding box center [478, 85] width 89 height 9
click at [127, 66] on span "Quote" at bounding box center [134, 64] width 14 height 7
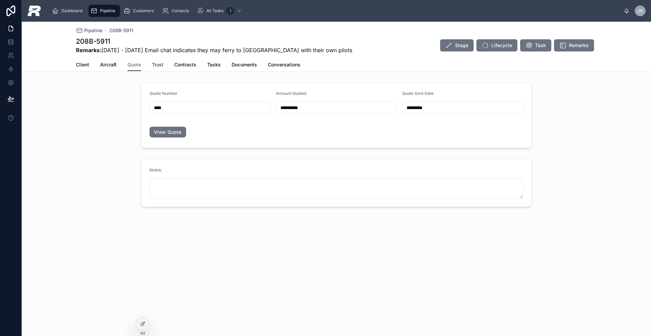
click at [155, 65] on span "Trust" at bounding box center [158, 64] width 12 height 7
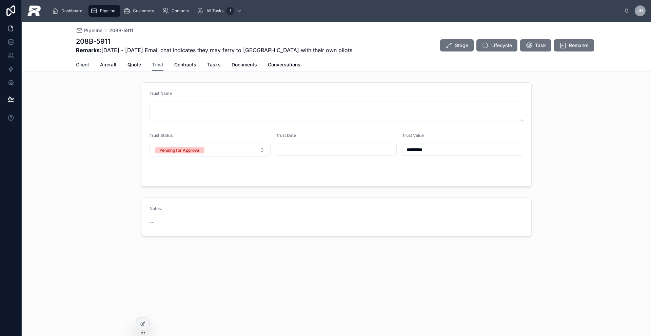
click at [84, 65] on span "Client" at bounding box center [82, 64] width 13 height 7
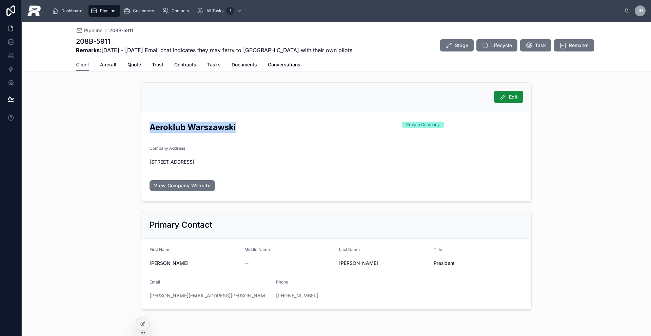
drag, startPoint x: 149, startPoint y: 126, endPoint x: 240, endPoint y: 126, distance: 90.8
click at [240, 126] on h2 "Aeroklub Warszawski" at bounding box center [272, 127] width 247 height 11
drag, startPoint x: 163, startPoint y: 262, endPoint x: 147, endPoint y: 263, distance: 16.0
click at [149, 263] on span "[PERSON_NAME]" at bounding box center [193, 263] width 89 height 7
drag, startPoint x: 349, startPoint y: 263, endPoint x: 321, endPoint y: 265, distance: 27.8
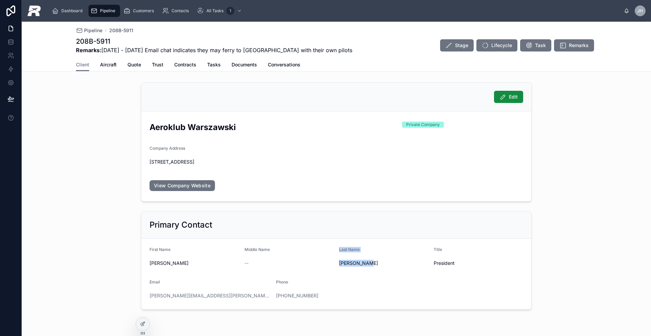
click at [327, 264] on form "First Name [PERSON_NAME] Middle Name -- Last Name [PERSON_NAME] Title President…" at bounding box center [336, 274] width 390 height 71
click at [361, 265] on span "[PERSON_NAME]" at bounding box center [383, 263] width 89 height 7
drag, startPoint x: 366, startPoint y: 264, endPoint x: 337, endPoint y: 263, distance: 29.2
click at [339, 263] on span "[PERSON_NAME]" at bounding box center [383, 263] width 89 height 7
drag, startPoint x: 321, startPoint y: 295, endPoint x: 273, endPoint y: 296, distance: 48.8
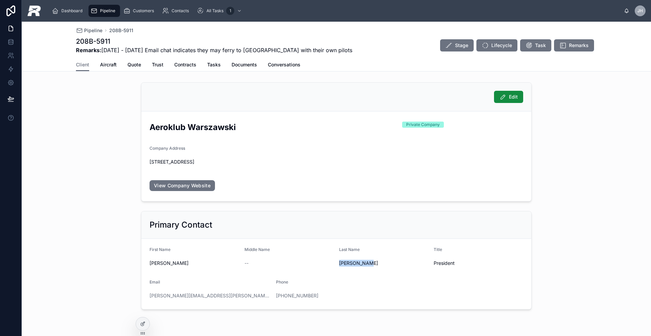
click at [273, 296] on form "First Name [PERSON_NAME] Middle Name -- Last Name [PERSON_NAME] Title President…" at bounding box center [336, 274] width 390 height 71
click at [234, 298] on div "[PERSON_NAME][EMAIL_ADDRESS][PERSON_NAME][DOMAIN_NAME]" at bounding box center [209, 296] width 121 height 7
drag, startPoint x: 231, startPoint y: 297, endPoint x: 146, endPoint y: 296, distance: 85.4
click at [149, 296] on div "[PERSON_NAME][EMAIL_ADDRESS][PERSON_NAME][DOMAIN_NAME]" at bounding box center [209, 296] width 121 height 7
click at [132, 65] on span "Quote" at bounding box center [134, 64] width 14 height 7
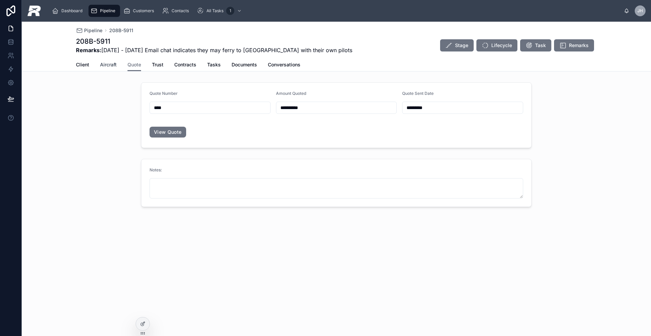
click at [108, 59] on link "Aircraft" at bounding box center [108, 66] width 17 height 14
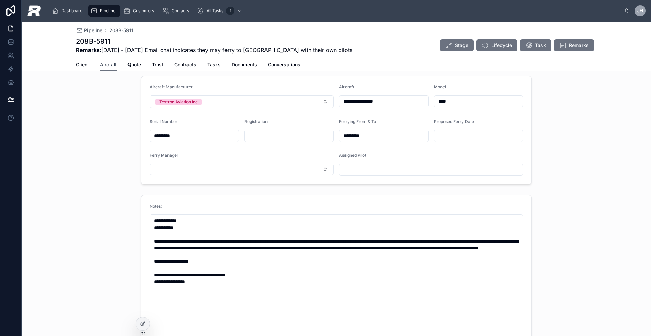
scroll to position [13, 0]
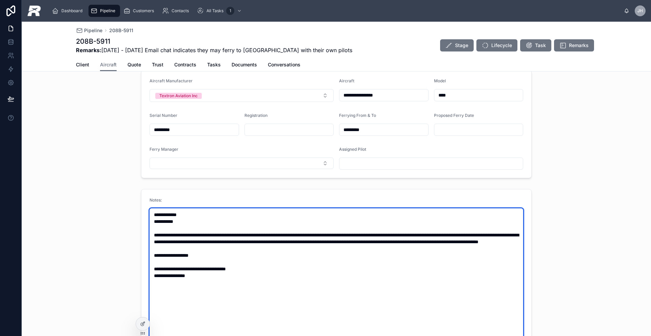
click at [166, 261] on textarea "**********" at bounding box center [336, 312] width 374 height 209
drag, startPoint x: 199, startPoint y: 283, endPoint x: 152, endPoint y: 283, distance: 47.1
click at [152, 283] on textarea "**********" at bounding box center [336, 312] width 374 height 209
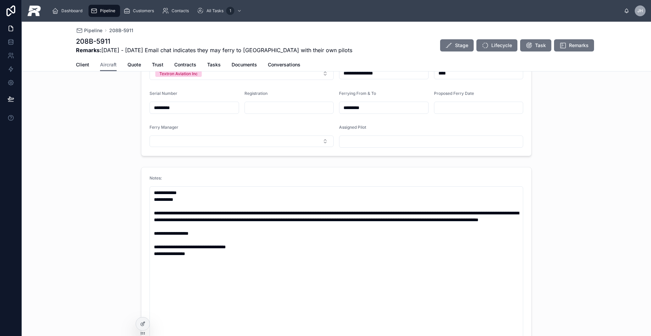
scroll to position [54, 0]
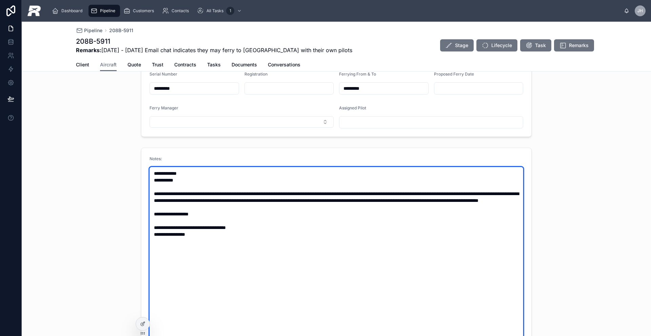
click at [187, 217] on textarea "**********" at bounding box center [336, 271] width 374 height 209
drag, startPoint x: 209, startPoint y: 249, endPoint x: 140, endPoint y: 189, distance: 91.6
click at [143, 193] on form "**********" at bounding box center [336, 266] width 390 height 237
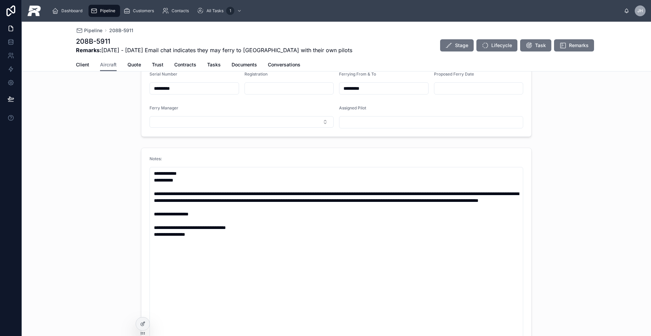
click at [137, 187] on div "**********" at bounding box center [336, 266] width 629 height 243
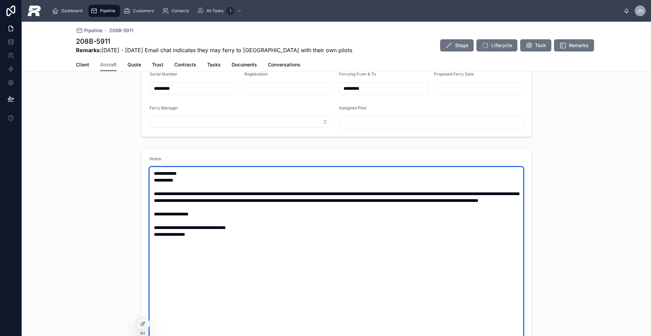
click at [192, 223] on textarea "**********" at bounding box center [336, 271] width 374 height 209
drag, startPoint x: 361, startPoint y: 215, endPoint x: 147, endPoint y: 195, distance: 215.6
click at [149, 195] on textarea "**********" at bounding box center [336, 271] width 374 height 209
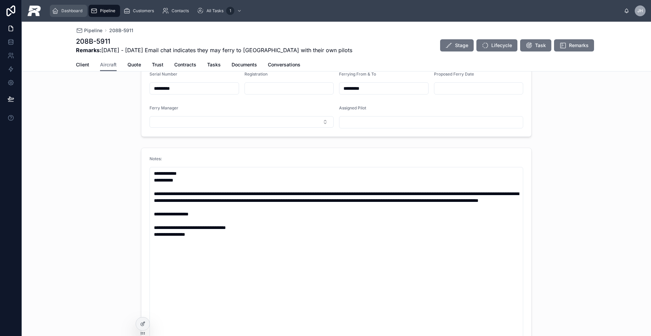
click at [74, 14] on div "Dashboard" at bounding box center [68, 10] width 33 height 11
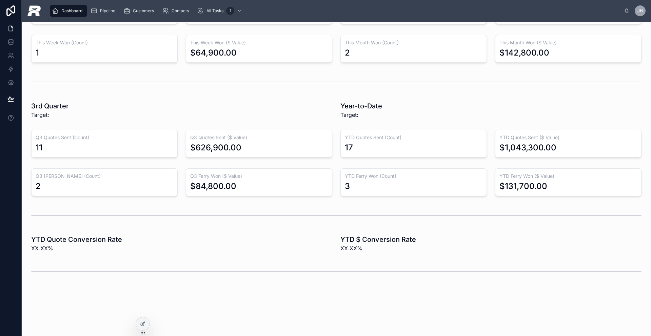
click at [104, 17] on div "Dashboard Pipeline Customers Contacts All Tasks 1" at bounding box center [334, 10] width 577 height 15
click at [105, 15] on div "Pipeline" at bounding box center [104, 10] width 27 height 11
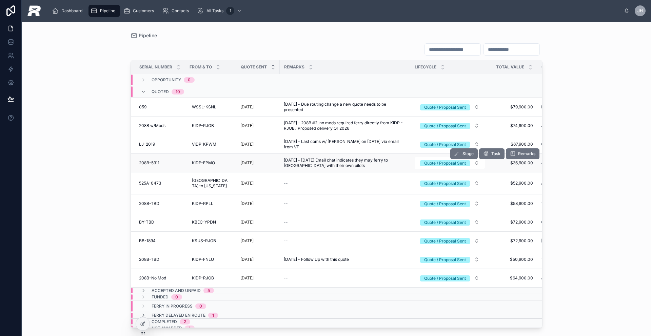
click at [320, 164] on span "[DATE] - [DATE] Email chat indicates they may ferry to [GEOGRAPHIC_DATA] with t…" at bounding box center [345, 163] width 122 height 11
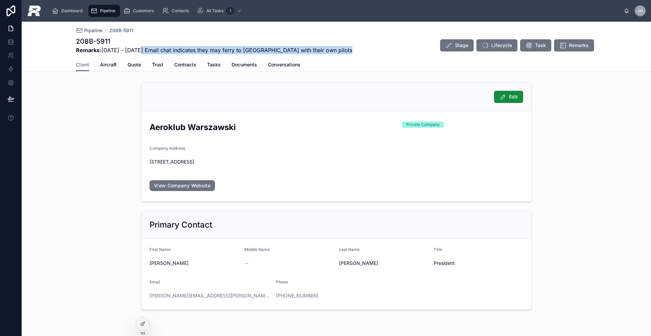
drag, startPoint x: 139, startPoint y: 51, endPoint x: 378, endPoint y: 54, distance: 239.7
click at [378, 54] on div "Pipeline 208B-5911 208B-5911 Remarks: [DATE] - [DATE] Email chat indicates they…" at bounding box center [336, 40] width 521 height 37
click at [106, 12] on span "Pipeline" at bounding box center [107, 10] width 15 height 5
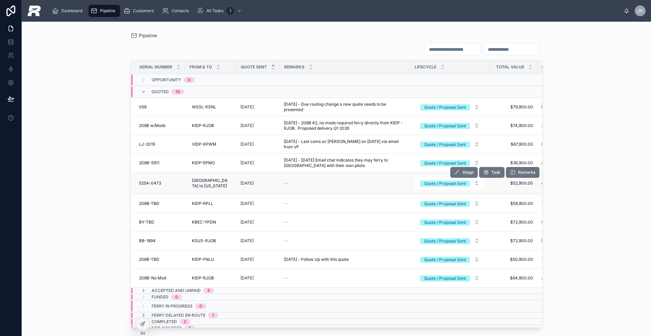
click at [174, 175] on td "525A-0473 525A-0473" at bounding box center [158, 183] width 54 height 22
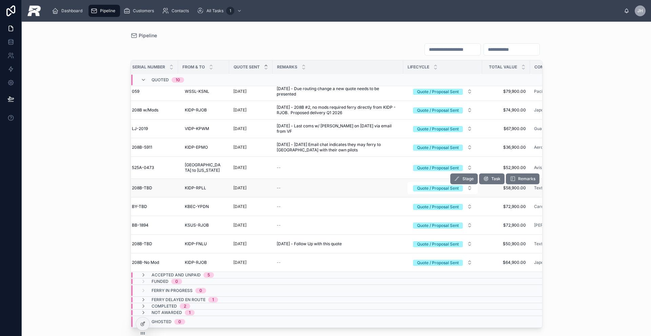
scroll to position [17, 0]
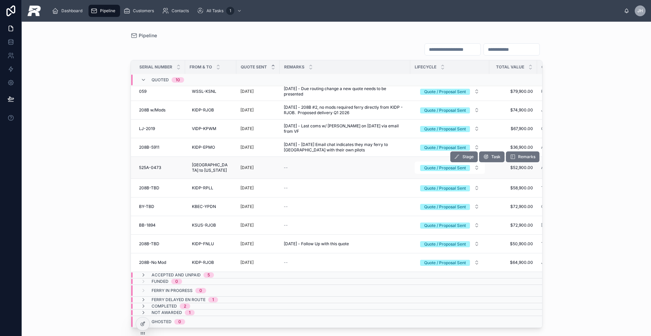
click at [166, 165] on div "525A-0473 525A-0473" at bounding box center [160, 167] width 42 height 5
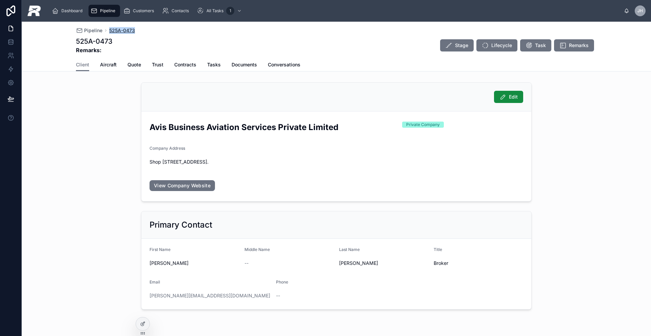
drag, startPoint x: 136, startPoint y: 32, endPoint x: 106, endPoint y: 33, distance: 30.2
click at [106, 33] on div "Pipeline 525A-0473" at bounding box center [336, 30] width 521 height 7
drag, startPoint x: 151, startPoint y: 127, endPoint x: 342, endPoint y: 128, distance: 191.2
click at [346, 128] on h2 "Avis Business Aviation Services Private Limited" at bounding box center [272, 127] width 247 height 11
click at [163, 271] on form "First Name [PERSON_NAME] Middle Name -- Last Name [PERSON_NAME] Title Broker Em…" at bounding box center [336, 274] width 390 height 71
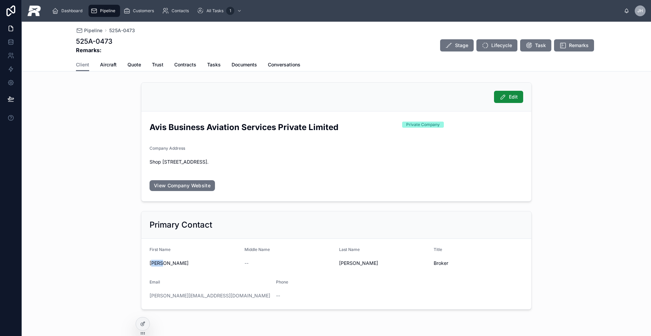
drag, startPoint x: 159, startPoint y: 265, endPoint x: 150, endPoint y: 264, distance: 9.5
click at [150, 264] on span "[PERSON_NAME]" at bounding box center [193, 263] width 89 height 7
click at [149, 264] on span "[PERSON_NAME]" at bounding box center [193, 263] width 89 height 7
drag, startPoint x: 147, startPoint y: 265, endPoint x: 160, endPoint y: 265, distance: 13.2
click at [160, 265] on span "[PERSON_NAME]" at bounding box center [193, 263] width 89 height 7
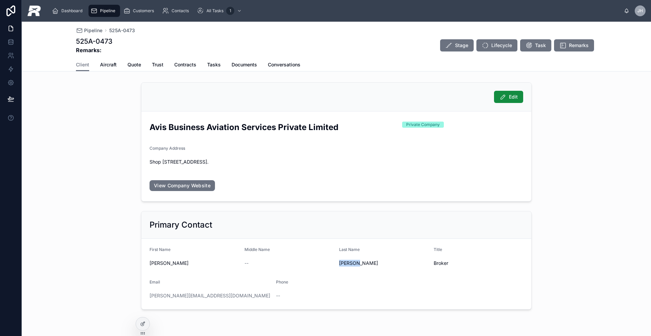
drag, startPoint x: 340, startPoint y: 263, endPoint x: 355, endPoint y: 264, distance: 15.6
click at [355, 264] on form "First Name [PERSON_NAME] Middle Name -- Last Name [PERSON_NAME] Title Broker Em…" at bounding box center [336, 274] width 390 height 71
drag, startPoint x: 148, startPoint y: 162, endPoint x: 405, endPoint y: 162, distance: 257.6
click at [405, 162] on span "Shop [STREET_ADDRESS]." at bounding box center [336, 162] width 374 height 7
click at [107, 65] on span "Aircraft" at bounding box center [108, 64] width 17 height 7
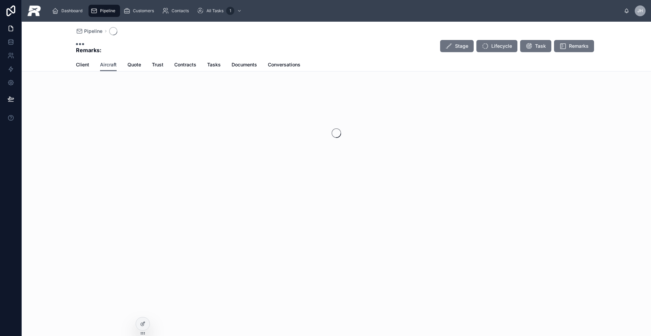
click at [107, 66] on span "Aircraft" at bounding box center [108, 64] width 17 height 7
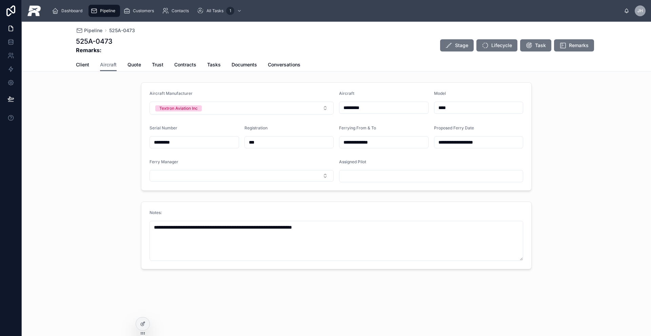
click at [393, 107] on input "*********" at bounding box center [383, 107] width 89 height 9
click at [185, 143] on input "*********" at bounding box center [194, 142] width 89 height 9
click at [138, 65] on span "Quote" at bounding box center [134, 64] width 14 height 7
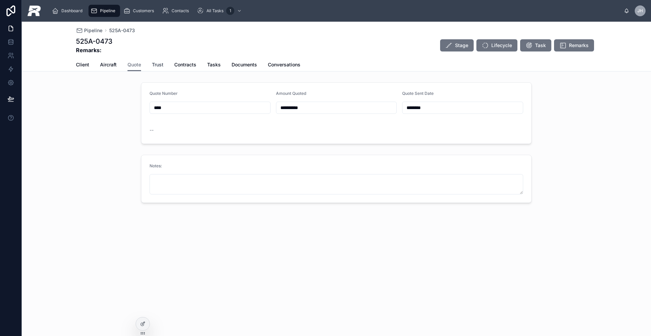
click at [157, 65] on span "Trust" at bounding box center [158, 64] width 12 height 7
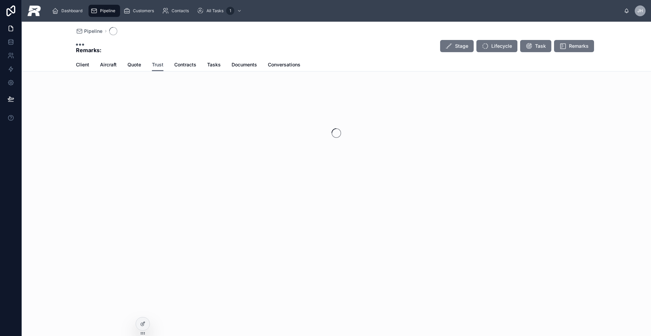
click at [157, 65] on span "Trust" at bounding box center [158, 64] width 12 height 7
click at [87, 66] on span "Client" at bounding box center [82, 64] width 13 height 7
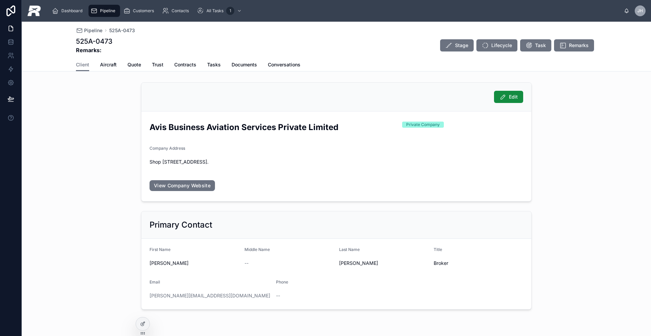
click at [87, 66] on div "Client Aircraft Quote Trust Contracts Tasks Documents Conversations" at bounding box center [336, 64] width 521 height 13
drag, startPoint x: 155, startPoint y: 162, endPoint x: 405, endPoint y: 167, distance: 250.2
click at [405, 167] on form "Avis Business Aviation Services Private Limited Private Company Company Address…" at bounding box center [336, 157] width 390 height 90
click at [255, 218] on div "Primary Contact" at bounding box center [336, 225] width 390 height 27
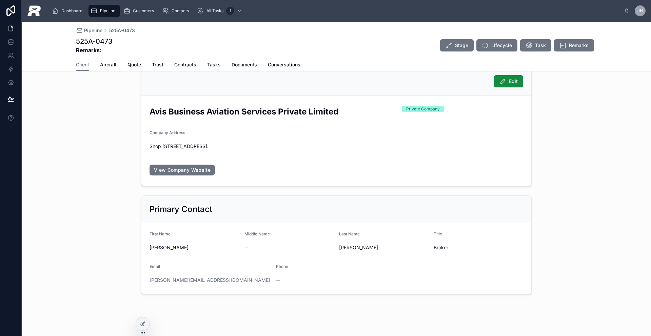
scroll to position [16, 0]
click at [194, 171] on link "View Company Website" at bounding box center [181, 169] width 65 height 11
click at [197, 284] on div "[PERSON_NAME][EMAIL_ADDRESS][DOMAIN_NAME]" at bounding box center [209, 280] width 121 height 11
drag, startPoint x: 195, startPoint y: 281, endPoint x: 146, endPoint y: 281, distance: 48.8
click at [149, 281] on div "[PERSON_NAME][EMAIL_ADDRESS][DOMAIN_NAME]" at bounding box center [209, 280] width 121 height 7
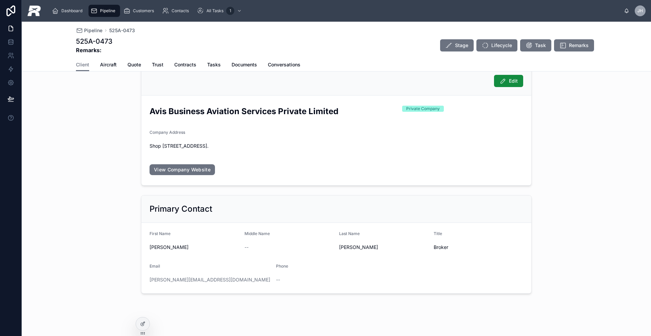
click at [438, 246] on span "Broker" at bounding box center [478, 247] width 89 height 7
click at [89, 65] on div "Client Aircraft Quote Trust Contracts Tasks Documents Conversations" at bounding box center [336, 64] width 521 height 13
click at [103, 65] on span "Aircraft" at bounding box center [108, 64] width 17 height 7
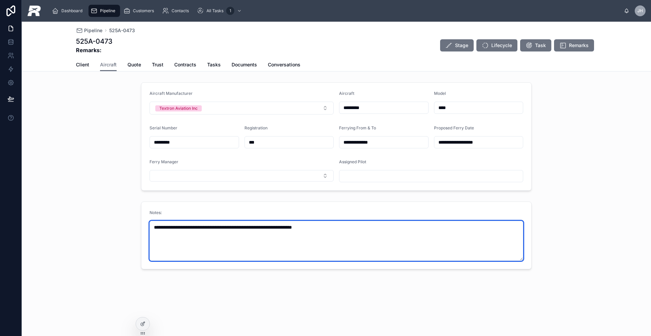
click at [246, 228] on textarea "**********" at bounding box center [336, 241] width 374 height 40
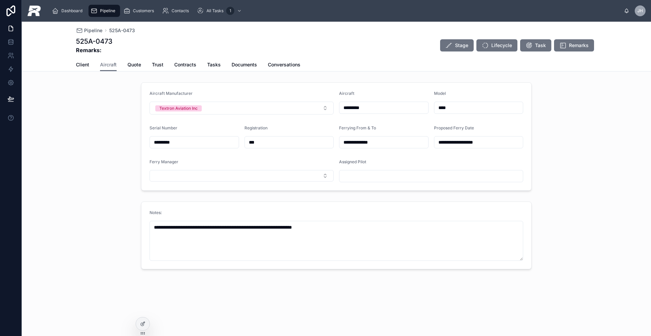
click at [98, 13] on div "Pipeline" at bounding box center [104, 10] width 27 height 11
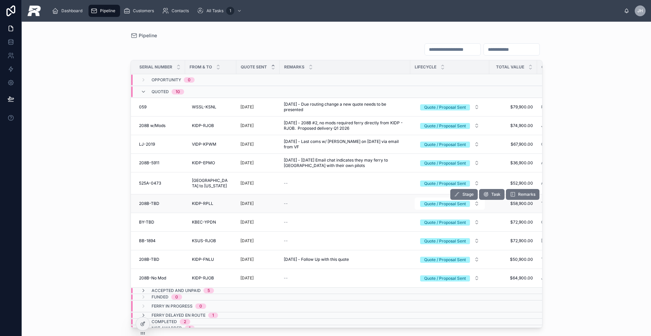
click at [148, 201] on span "208B-TBD" at bounding box center [149, 203] width 20 height 5
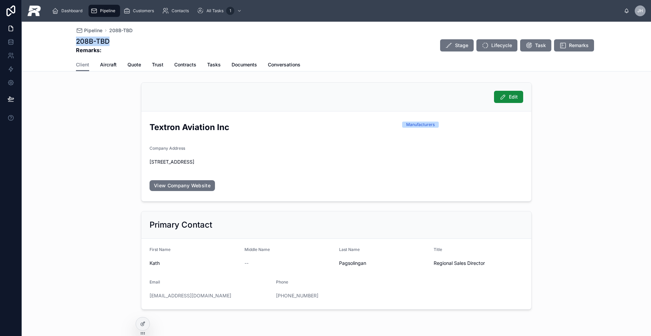
drag, startPoint x: 110, startPoint y: 41, endPoint x: 71, endPoint y: 45, distance: 39.5
click at [72, 39] on div "Pipeline 208B-TBD 208B-TBD Remarks: Stage Lifecycle Task Remarks Client Client …" at bounding box center [336, 47] width 629 height 50
click at [114, 66] on div "Client Aircraft Quote Trust Contracts Tasks Documents Conversations" at bounding box center [336, 64] width 521 height 13
click at [104, 65] on span "Aircraft" at bounding box center [108, 64] width 17 height 7
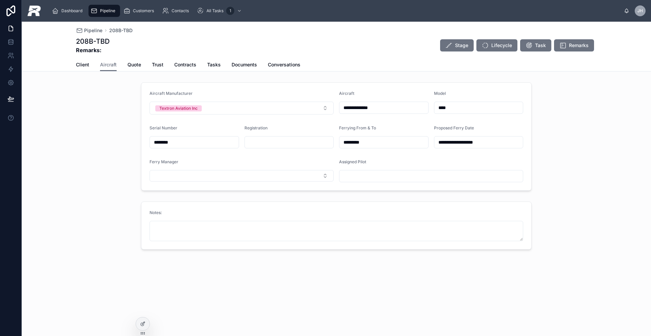
click at [401, 105] on input "**********" at bounding box center [383, 107] width 89 height 9
click at [133, 65] on span "Quote" at bounding box center [134, 64] width 14 height 7
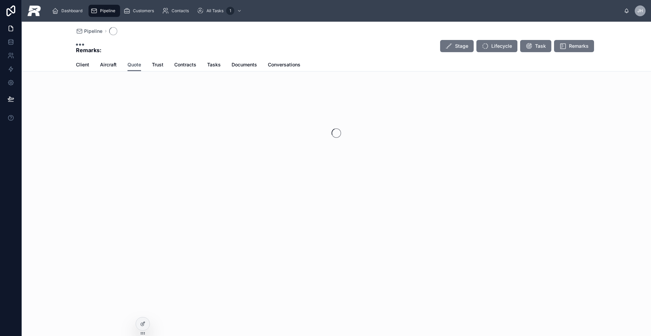
click at [133, 65] on span "Quote" at bounding box center [134, 64] width 14 height 7
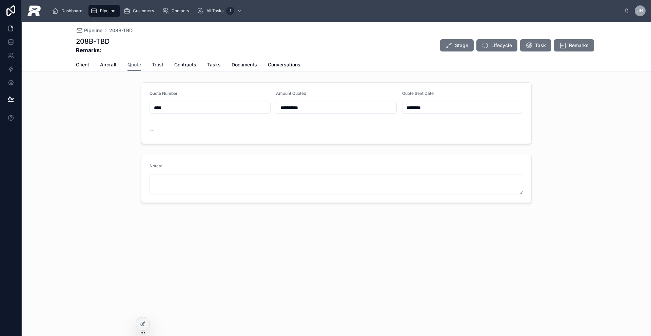
click at [154, 67] on span "Trust" at bounding box center [158, 64] width 12 height 7
click at [77, 67] on span "Client" at bounding box center [82, 64] width 13 height 7
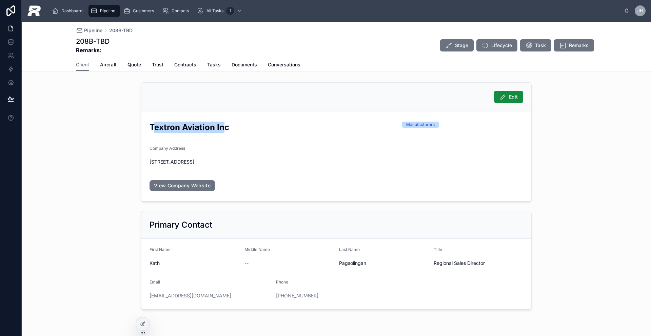
drag, startPoint x: 221, startPoint y: 130, endPoint x: 229, endPoint y: 133, distance: 8.3
click at [151, 131] on h2 "Textron Aviation Inc" at bounding box center [272, 127] width 247 height 11
click at [237, 133] on h2 "Textron Aviation Inc" at bounding box center [272, 127] width 247 height 11
drag, startPoint x: 230, startPoint y: 128, endPoint x: 149, endPoint y: 130, distance: 81.0
click at [149, 130] on h2 "Textron Aviation Inc" at bounding box center [272, 127] width 247 height 11
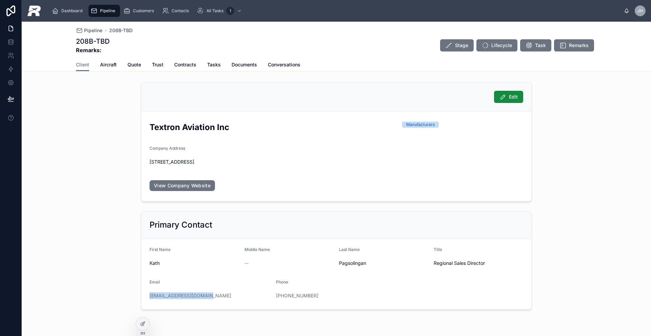
drag, startPoint x: 208, startPoint y: 297, endPoint x: 103, endPoint y: 293, distance: 104.8
click at [104, 292] on div "Edit Textron Aviation Inc Manufacturers Company Address [STREET_ADDRESS] View C…" at bounding box center [336, 196] width 629 height 233
click at [309, 294] on div "[PHONE_NUMBER]" at bounding box center [336, 296] width 121 height 7
click at [306, 294] on link "[PHONE_NUMBER]" at bounding box center [297, 296] width 42 height 7
click at [321, 298] on div "[PHONE_NUMBER]" at bounding box center [336, 296] width 121 height 7
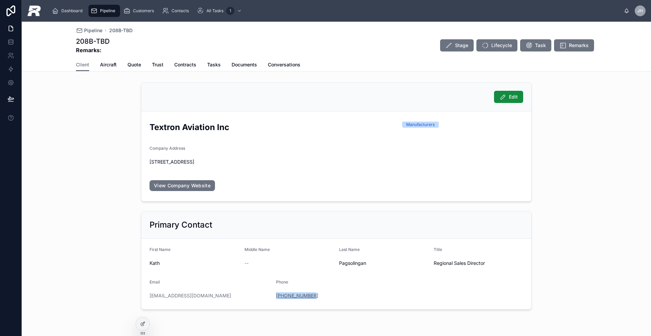
drag, startPoint x: 322, startPoint y: 299, endPoint x: 274, endPoint y: 296, distance: 47.5
click at [276, 296] on div "[PHONE_NUMBER]" at bounding box center [336, 296] width 121 height 7
click at [206, 301] on div "[EMAIL_ADDRESS][DOMAIN_NAME]" at bounding box center [209, 296] width 121 height 11
drag, startPoint x: 195, startPoint y: 298, endPoint x: 142, endPoint y: 299, distance: 52.6
click at [143, 298] on form "First Name [PERSON_NAME] Middle Name -- Last Name [PERSON_NAME] Title Regional …" at bounding box center [336, 274] width 390 height 71
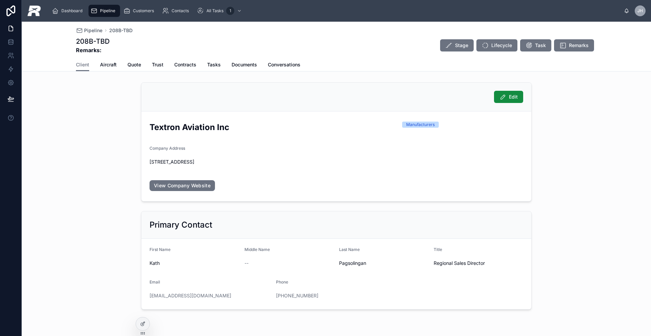
click at [119, 64] on div "Client Aircraft Quote Trust Contracts Tasks Documents Conversations" at bounding box center [336, 64] width 521 height 13
click at [127, 63] on span "Quote" at bounding box center [134, 64] width 14 height 7
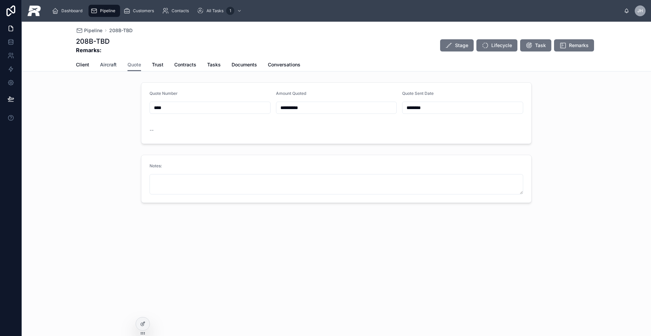
click at [109, 65] on span "Aircraft" at bounding box center [108, 64] width 17 height 7
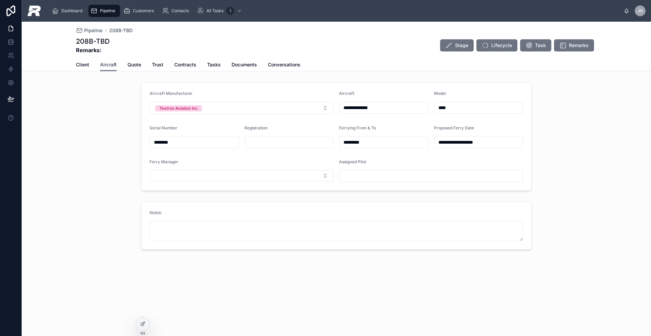
click at [109, 65] on span "Aircraft" at bounding box center [108, 64] width 17 height 7
click at [132, 68] on link "Quote" at bounding box center [134, 66] width 14 height 14
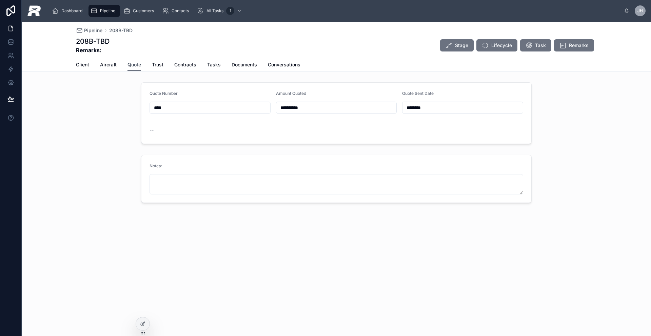
click at [132, 68] on link "Quote" at bounding box center [134, 65] width 14 height 13
click at [72, 12] on span "Dashboard" at bounding box center [71, 10] width 21 height 5
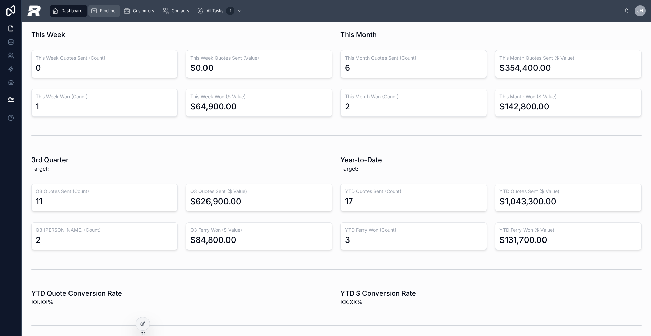
click at [107, 16] on link "Pipeline" at bounding box center [104, 11] width 32 height 12
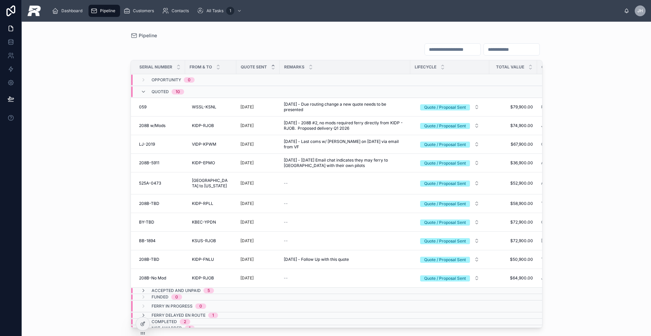
click at [107, 15] on div "Pipeline" at bounding box center [104, 10] width 27 height 11
click at [157, 220] on div "BY-TBD BY-TBD" at bounding box center [160, 222] width 42 height 5
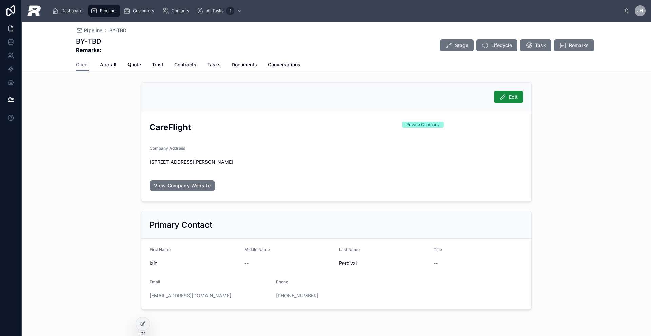
drag, startPoint x: 114, startPoint y: 45, endPoint x: 110, endPoint y: 43, distance: 4.2
click at [114, 45] on div "BY-TBD Remarks: Stage Lifecycle Task Remarks" at bounding box center [336, 46] width 521 height 18
drag, startPoint x: 108, startPoint y: 42, endPoint x: 64, endPoint y: 40, distance: 44.1
click at [64, 40] on div "Pipeline BY-TBD BY-TBD Remarks: Stage Lifecycle Task Remarks Client Client Airc…" at bounding box center [336, 47] width 629 height 50
drag, startPoint x: 191, startPoint y: 125, endPoint x: 146, endPoint y: 127, distance: 45.5
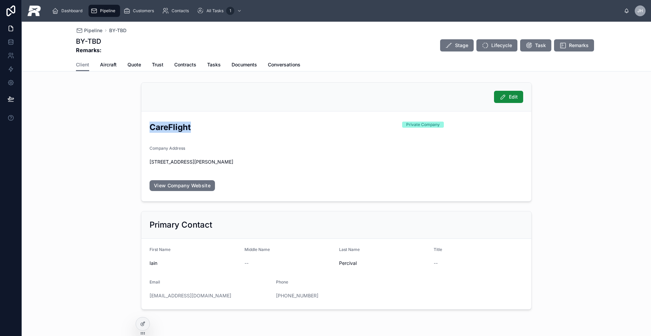
click at [146, 127] on form "CareFlight Private Company Company Address [STREET_ADDRESS][PERSON_NAME] View C…" at bounding box center [336, 157] width 390 height 90
drag, startPoint x: 163, startPoint y: 263, endPoint x: 141, endPoint y: 264, distance: 21.4
click at [141, 264] on form "First Name [PERSON_NAME] Middle Name -- Last Name [PERSON_NAME] Title -- Email …" at bounding box center [336, 274] width 390 height 71
drag, startPoint x: 358, startPoint y: 262, endPoint x: 332, endPoint y: 266, distance: 26.0
click at [339, 265] on span "Percival" at bounding box center [383, 263] width 89 height 7
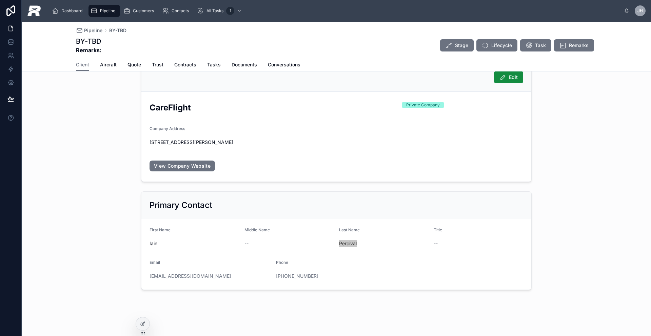
scroll to position [14, 0]
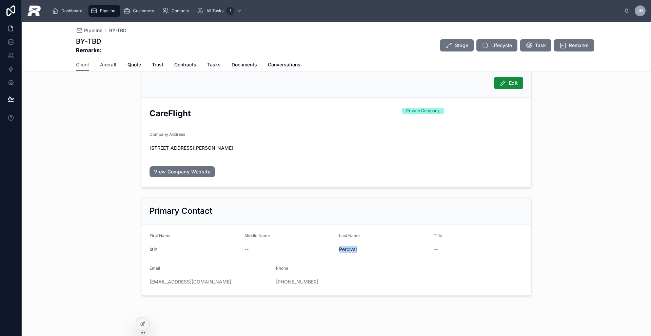
click at [107, 64] on span "Aircraft" at bounding box center [108, 64] width 17 height 7
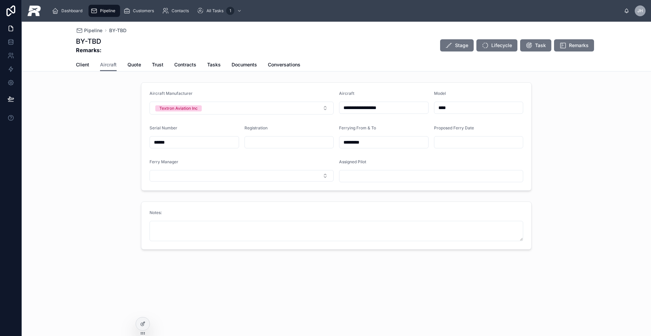
click at [366, 108] on input "**********" at bounding box center [383, 107] width 89 height 9
click at [128, 63] on span "Quote" at bounding box center [134, 64] width 14 height 7
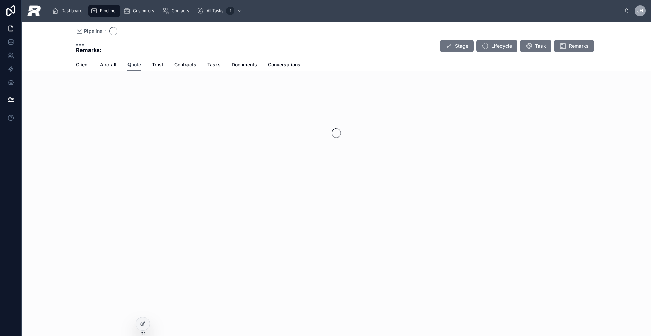
click at [128, 63] on span "Quote" at bounding box center [134, 64] width 14 height 7
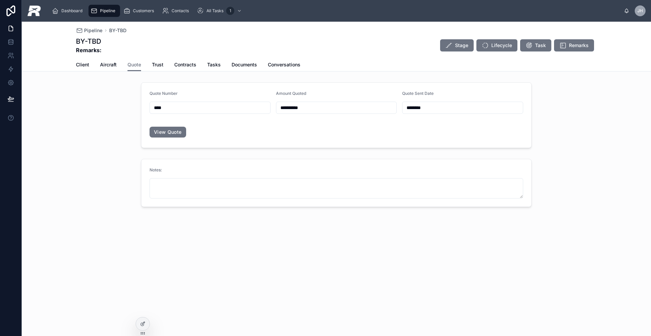
click at [169, 111] on input "****" at bounding box center [210, 107] width 120 height 9
click at [156, 65] on span "Trust" at bounding box center [158, 64] width 12 height 7
click at [155, 65] on span "Trust" at bounding box center [158, 64] width 12 height 7
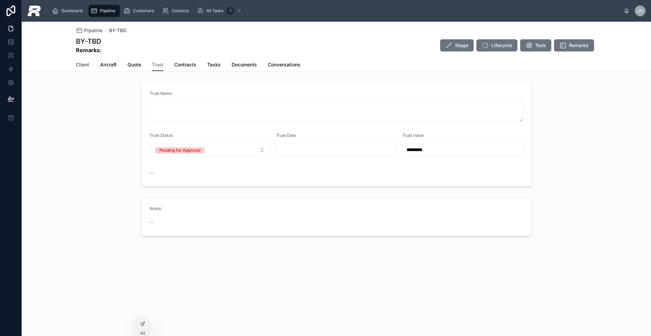
click at [76, 65] on span "Client" at bounding box center [82, 64] width 13 height 7
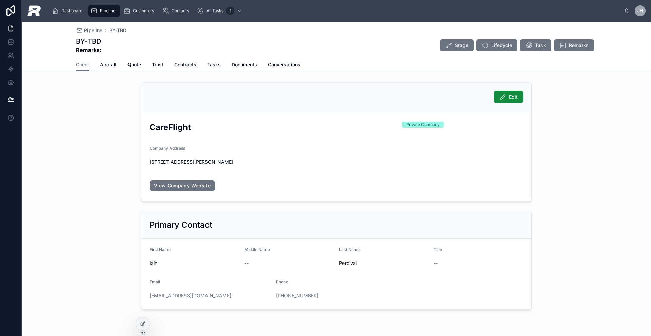
click at [153, 280] on span "Email" at bounding box center [154, 282] width 11 height 5
drag, startPoint x: 156, startPoint y: 264, endPoint x: 142, endPoint y: 263, distance: 13.3
click at [142, 263] on form "First Name [PERSON_NAME] Middle Name -- Last Name [PERSON_NAME] Title -- Email …" at bounding box center [336, 274] width 390 height 71
drag, startPoint x: 213, startPoint y: 297, endPoint x: 146, endPoint y: 298, distance: 66.1
click at [146, 298] on form "First Name [PERSON_NAME] Middle Name -- Last Name [PERSON_NAME] Title -- Email …" at bounding box center [336, 274] width 390 height 71
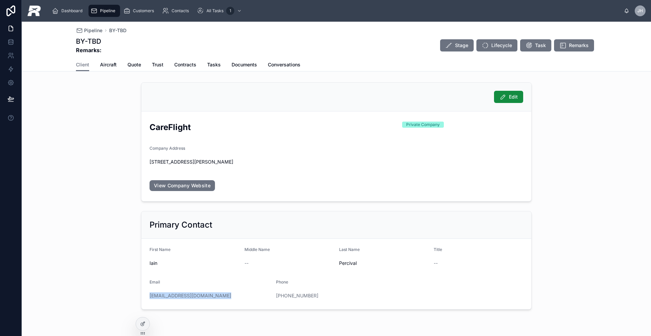
drag, startPoint x: 317, startPoint y: 297, endPoint x: 273, endPoint y: 297, distance: 44.4
click at [273, 297] on form "First Name [PERSON_NAME] Middle Name -- Last Name [PERSON_NAME] Title -- Email …" at bounding box center [336, 274] width 390 height 71
drag, startPoint x: 299, startPoint y: 161, endPoint x: 132, endPoint y: 158, distance: 166.5
click at [132, 158] on div "Edit CareFlight Private Company Company Address [STREET_ADDRESS][PERSON_NAME] V…" at bounding box center [336, 196] width 629 height 233
click at [188, 188] on link "View Company Website" at bounding box center [181, 185] width 65 height 11
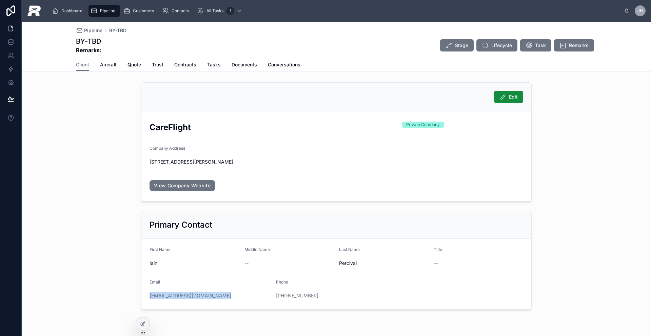
drag, startPoint x: 216, startPoint y: 298, endPoint x: 145, endPoint y: 300, distance: 71.2
click at [146, 298] on form "First Name [PERSON_NAME] Middle Name -- Last Name [PERSON_NAME] Title -- Email …" at bounding box center [336, 274] width 390 height 71
click at [107, 66] on span "Aircraft" at bounding box center [108, 64] width 17 height 7
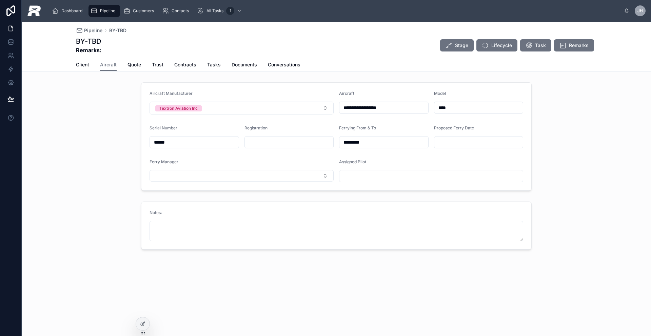
click at [109, 13] on span "Pipeline" at bounding box center [107, 10] width 15 height 5
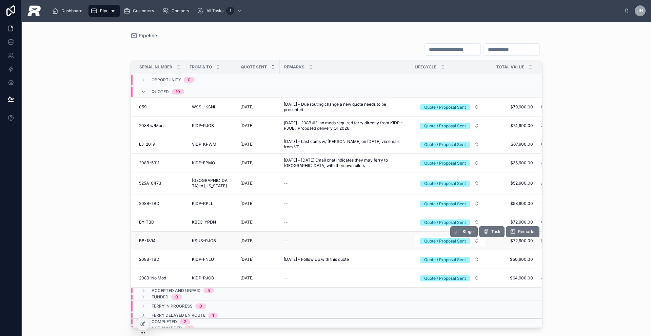
click at [139, 238] on span "BB-1894" at bounding box center [147, 240] width 17 height 5
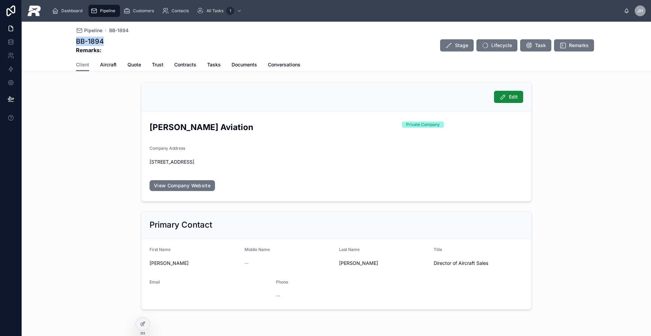
drag, startPoint x: 117, startPoint y: 40, endPoint x: 63, endPoint y: 44, distance: 54.4
click at [64, 40] on div "Pipeline BB-1894 BB-1894 Remarks: Stage Lifecycle Task Remarks Client Client Ai…" at bounding box center [336, 47] width 629 height 50
drag, startPoint x: 223, startPoint y: 129, endPoint x: 146, endPoint y: 134, distance: 77.8
click at [149, 129] on h2 "[PERSON_NAME] Aviation" at bounding box center [272, 127] width 247 height 11
drag, startPoint x: 159, startPoint y: 264, endPoint x: 141, endPoint y: 261, distance: 18.2
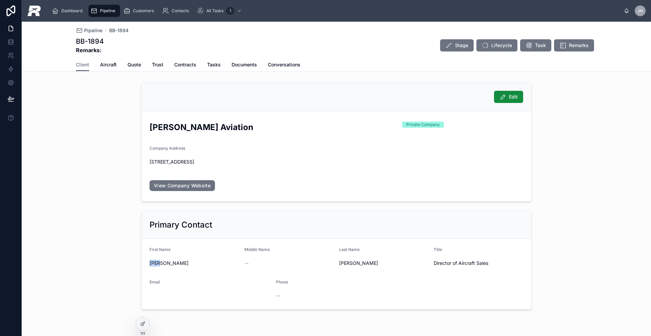
click at [141, 264] on form "First Name [PERSON_NAME] Middle Name -- Last Name [PERSON_NAME] Title Director …" at bounding box center [336, 274] width 390 height 71
drag, startPoint x: 367, startPoint y: 262, endPoint x: 333, endPoint y: 265, distance: 33.7
click at [328, 263] on form "First Name [PERSON_NAME] Middle Name -- Last Name [PERSON_NAME] Title Director …" at bounding box center [336, 274] width 390 height 71
click at [114, 61] on div "Client Aircraft Quote Trust Contracts Tasks Documents Conversations" at bounding box center [336, 64] width 521 height 13
click at [115, 61] on div "Client Aircraft Quote Trust Contracts Tasks Documents Conversations" at bounding box center [336, 64] width 521 height 13
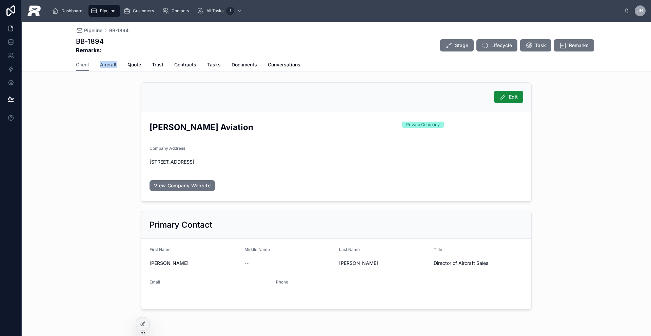
click at [100, 68] on span "Aircraft" at bounding box center [108, 64] width 17 height 7
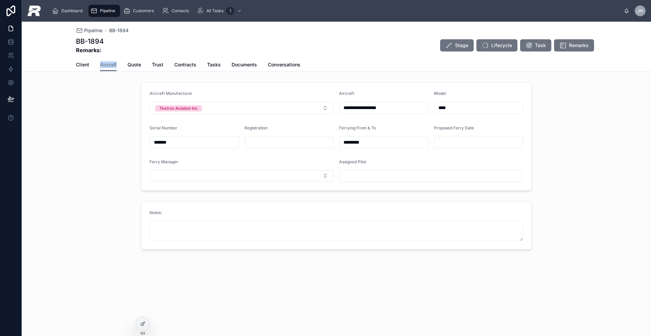
click at [361, 104] on input "**********" at bounding box center [383, 107] width 89 height 9
click at [476, 110] on input "****" at bounding box center [478, 107] width 89 height 9
click at [128, 67] on span "Quote" at bounding box center [134, 64] width 14 height 7
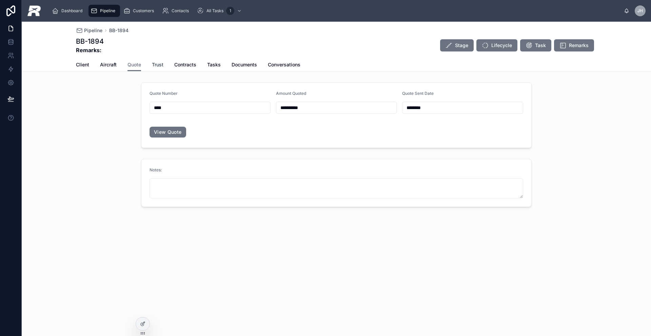
click at [163, 66] on span "Trust" at bounding box center [158, 64] width 12 height 7
click at [138, 65] on span "Quote" at bounding box center [134, 64] width 14 height 7
click at [127, 59] on link "Quote" at bounding box center [134, 65] width 14 height 13
click at [112, 67] on span "Aircraft" at bounding box center [108, 64] width 17 height 7
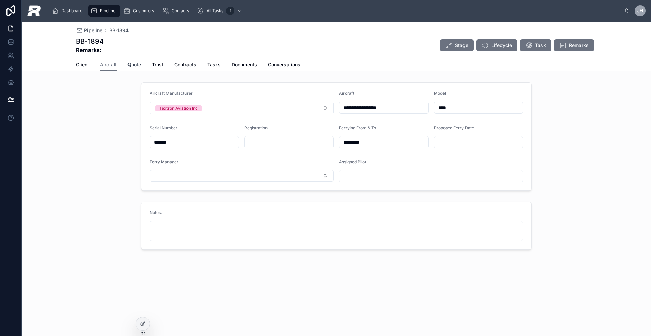
click at [138, 64] on span "Quote" at bounding box center [134, 64] width 14 height 7
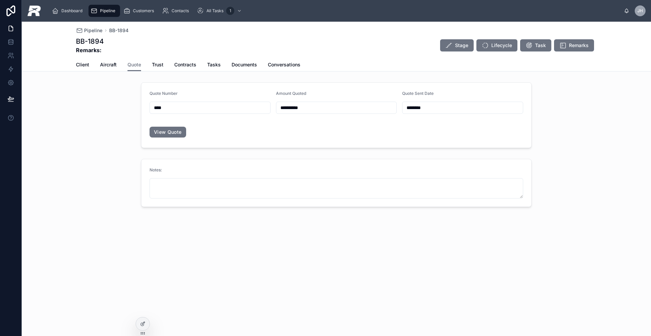
click at [120, 63] on div "Client Aircraft Quote Trust Contracts Tasks Documents Conversations" at bounding box center [336, 64] width 521 height 13
click at [115, 63] on span "Aircraft" at bounding box center [108, 64] width 17 height 7
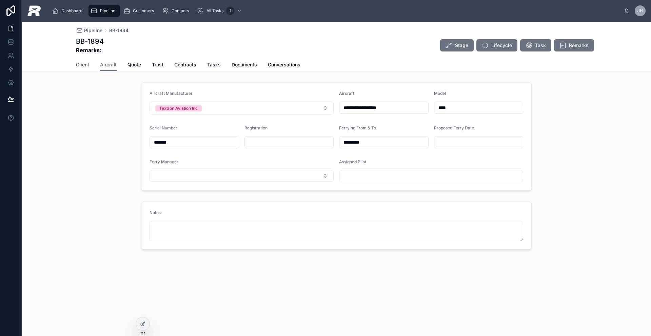
click at [80, 63] on span "Client" at bounding box center [82, 64] width 13 height 7
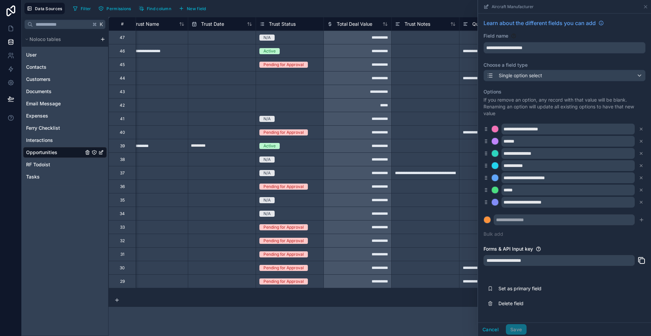
scroll to position [0, 1372]
click at [15, 37] on link at bounding box center [10, 42] width 21 height 14
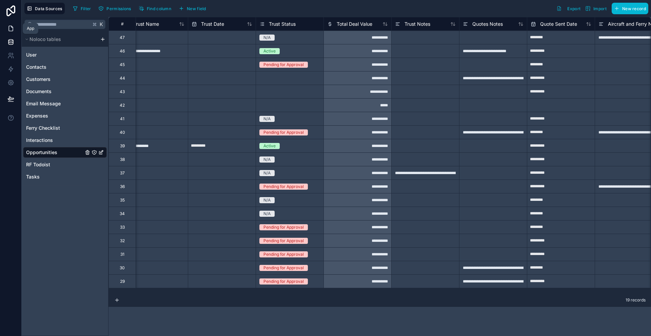
click at [16, 29] on link at bounding box center [10, 29] width 21 height 14
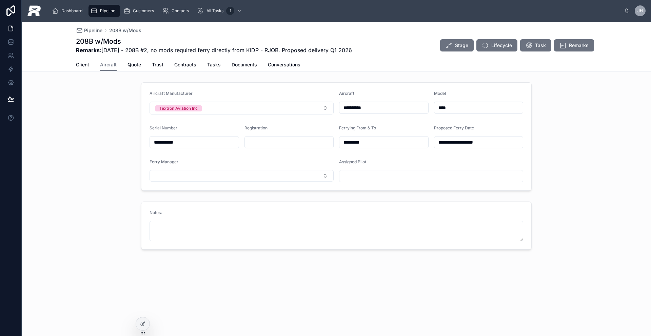
click at [97, 13] on div "Pipeline" at bounding box center [104, 10] width 27 height 11
